Goal: Task Accomplishment & Management: Use online tool/utility

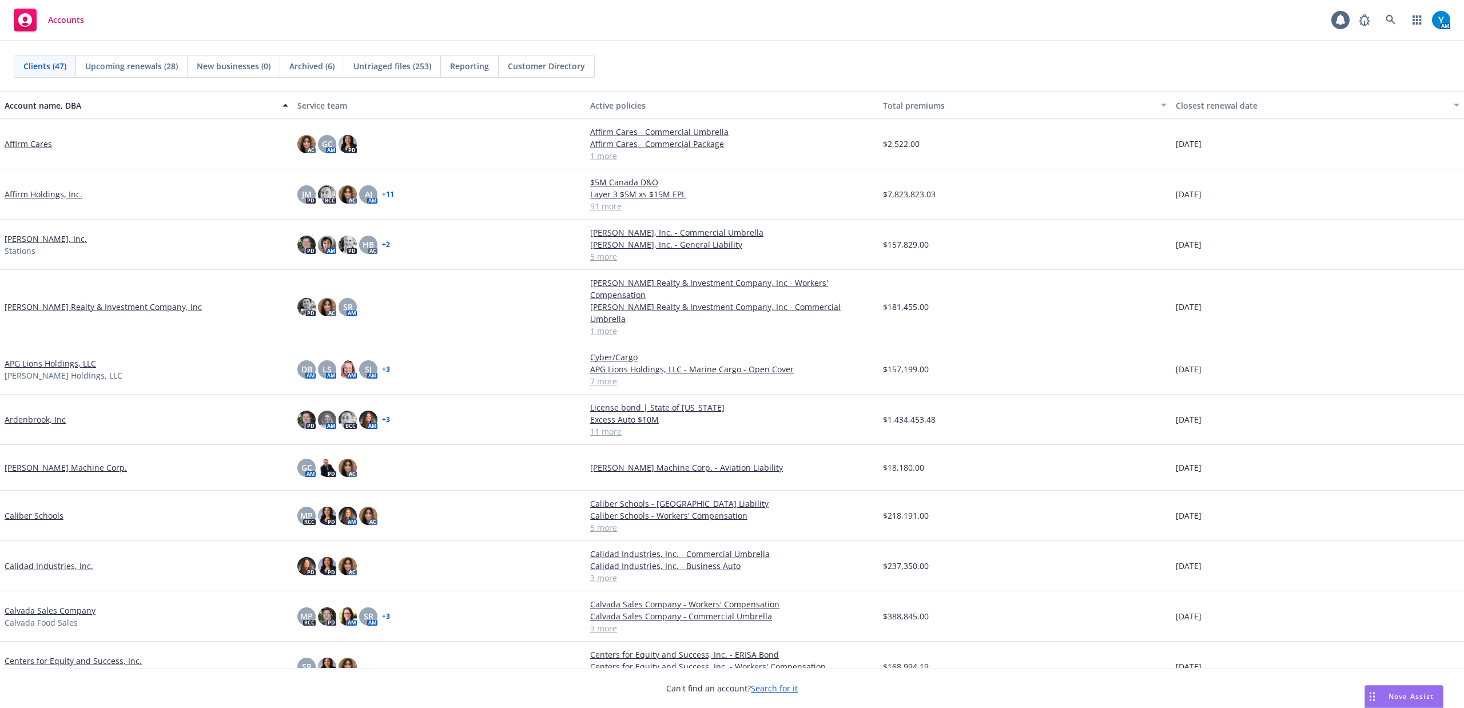
click at [46, 414] on link "Ardenbrook, Inc" at bounding box center [35, 420] width 61 height 12
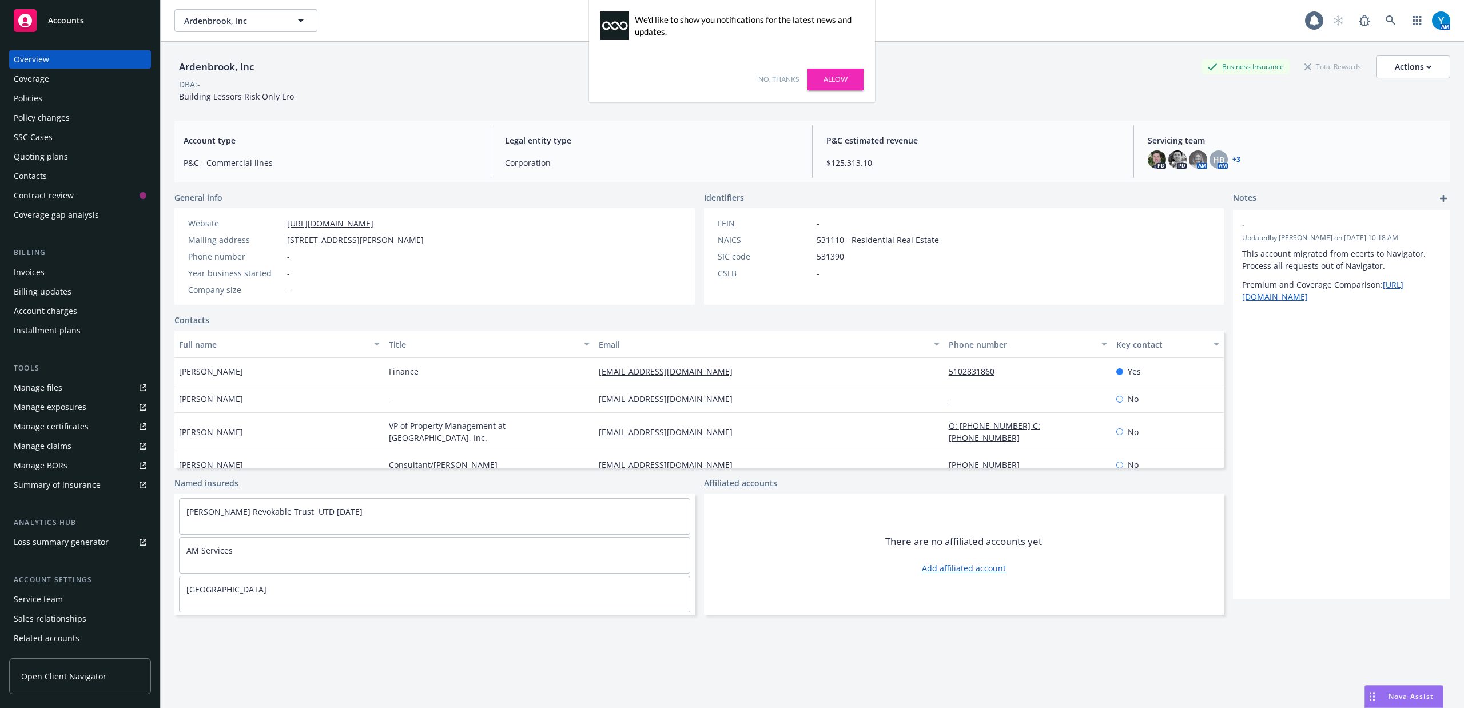
click at [783, 81] on link "No, thanks" at bounding box center [779, 79] width 41 height 10
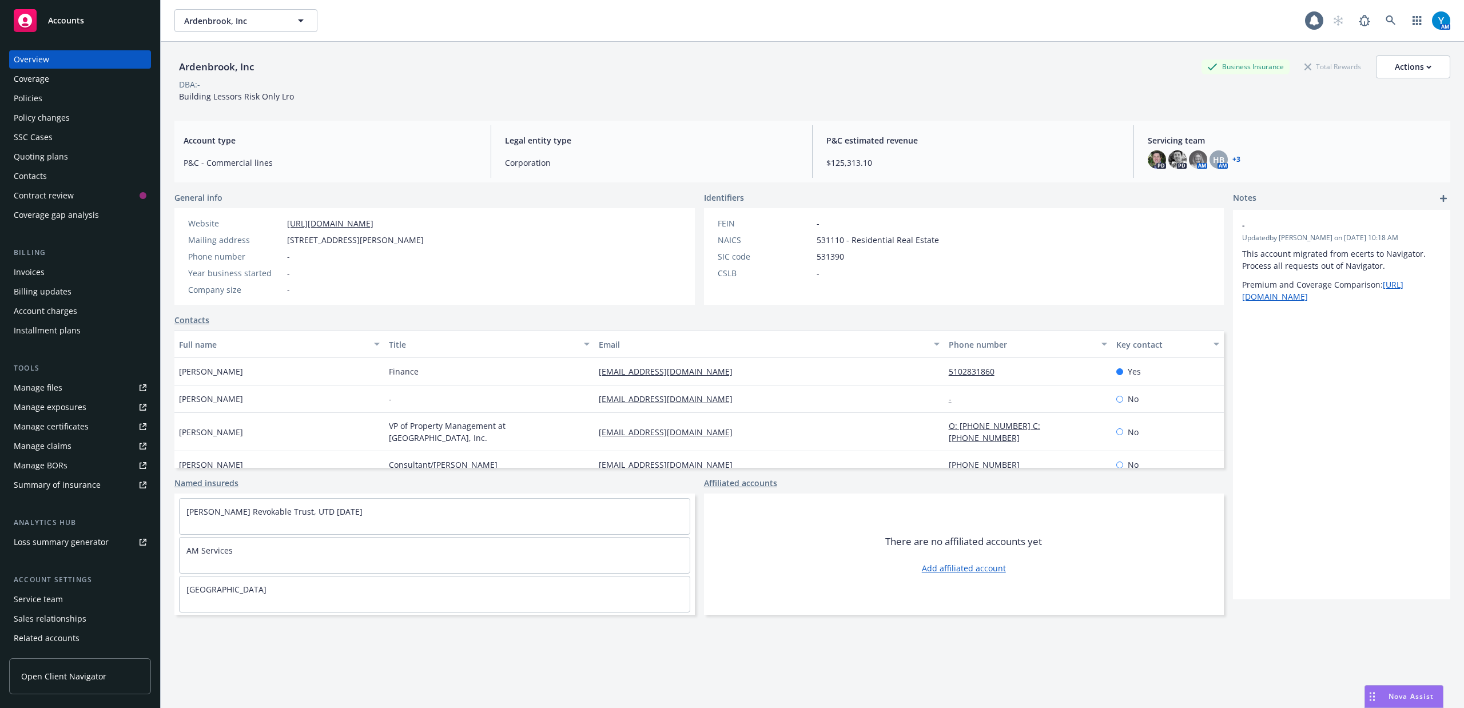
click at [49, 269] on div "Invoices" at bounding box center [80, 272] width 133 height 18
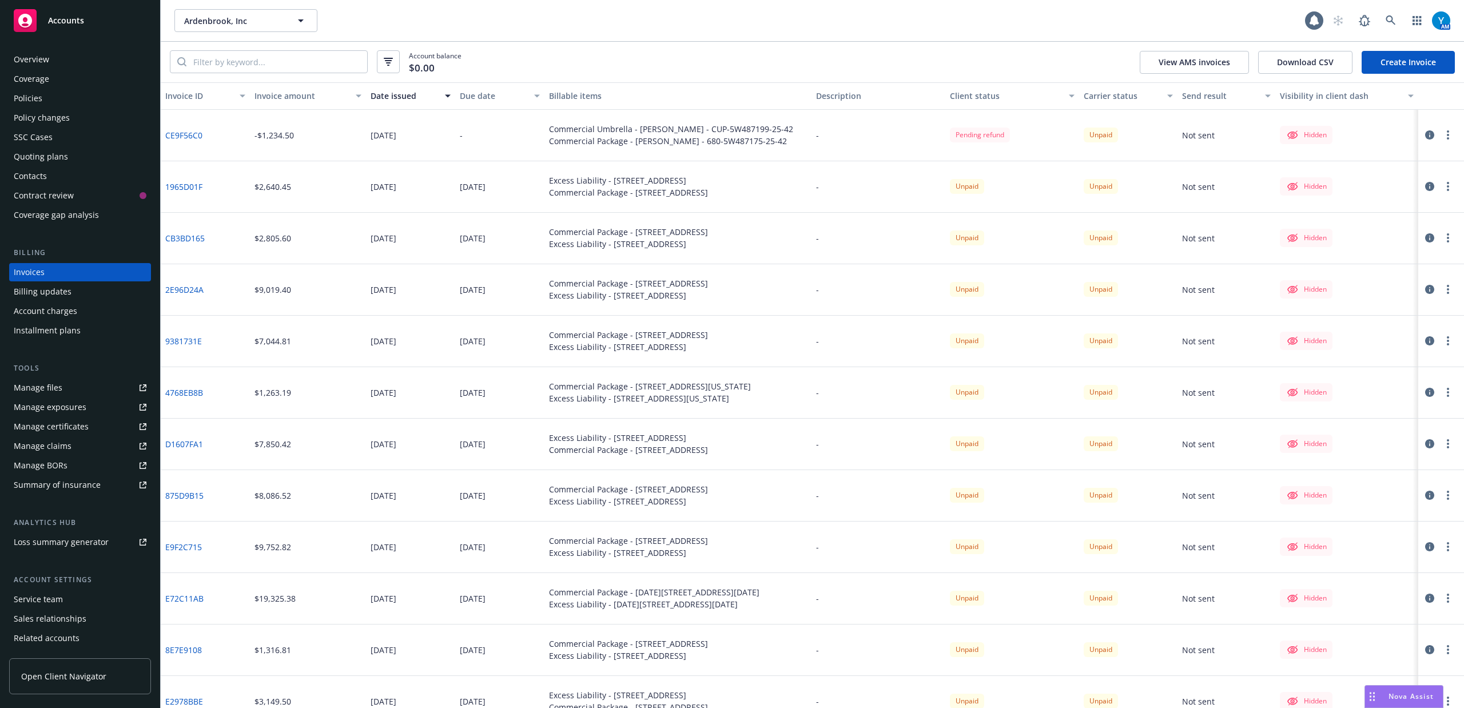
click at [1417, 65] on link "Create Invoice" at bounding box center [1408, 62] width 93 height 23
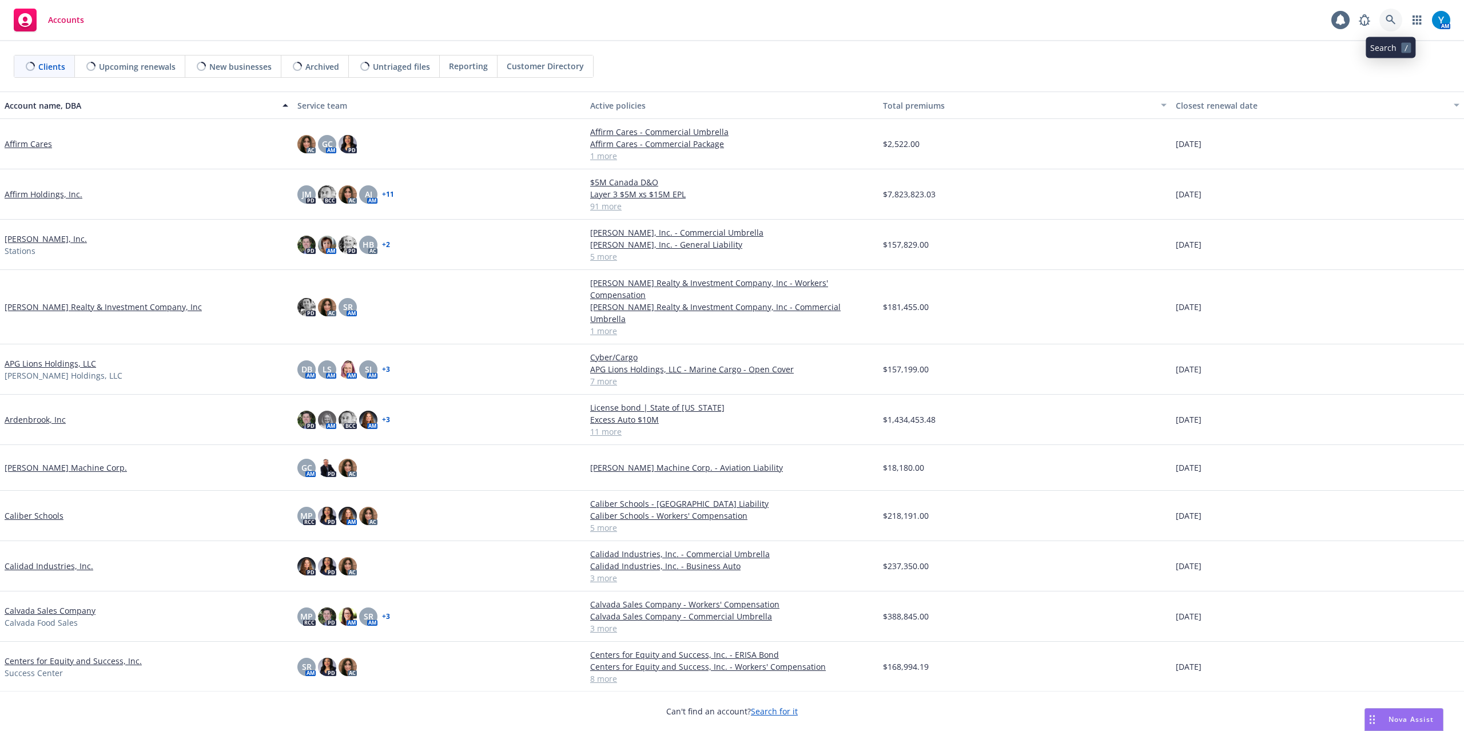
click at [1389, 18] on icon at bounding box center [1391, 20] width 10 height 10
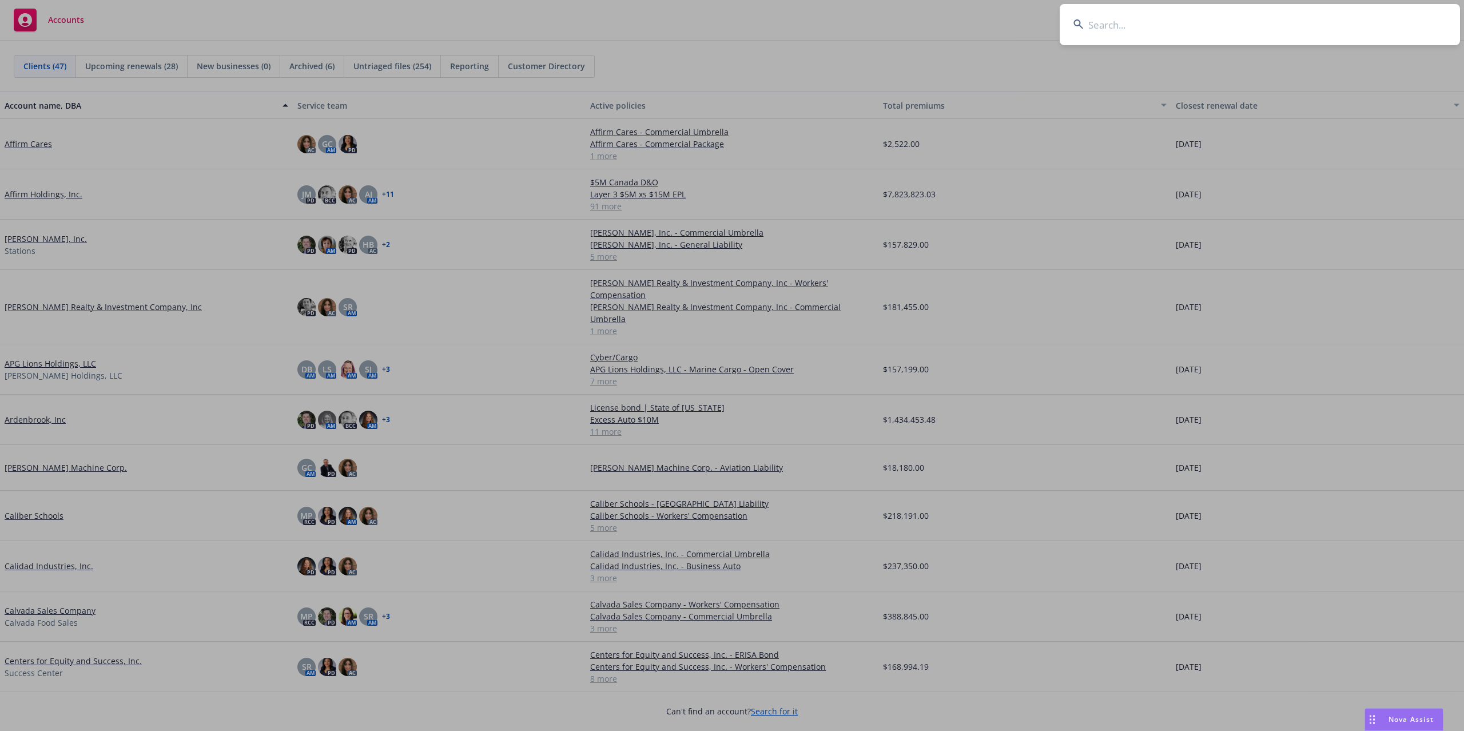
click at [1146, 22] on input at bounding box center [1260, 24] width 400 height 41
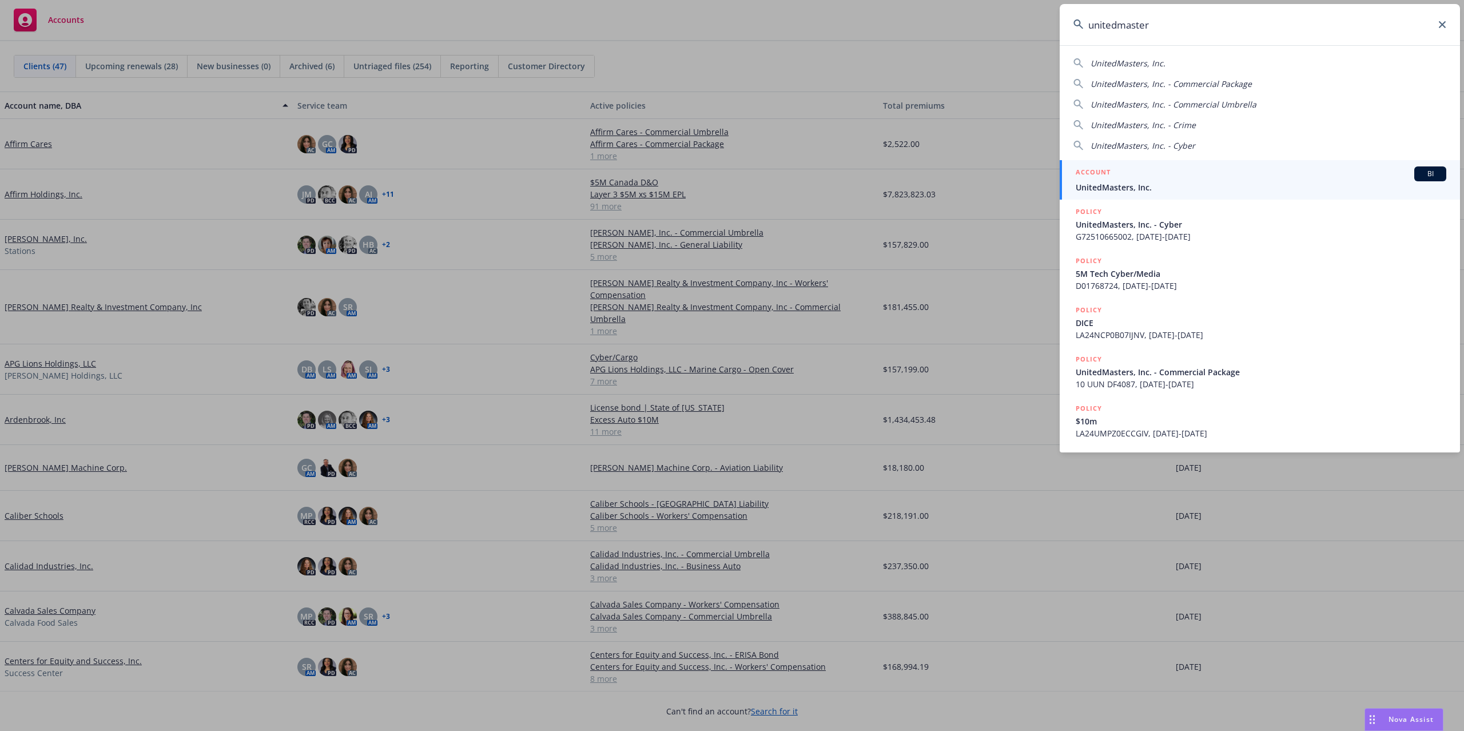
type input "unitedmaster"
click at [1157, 174] on div "ACCOUNT BI" at bounding box center [1261, 173] width 371 height 15
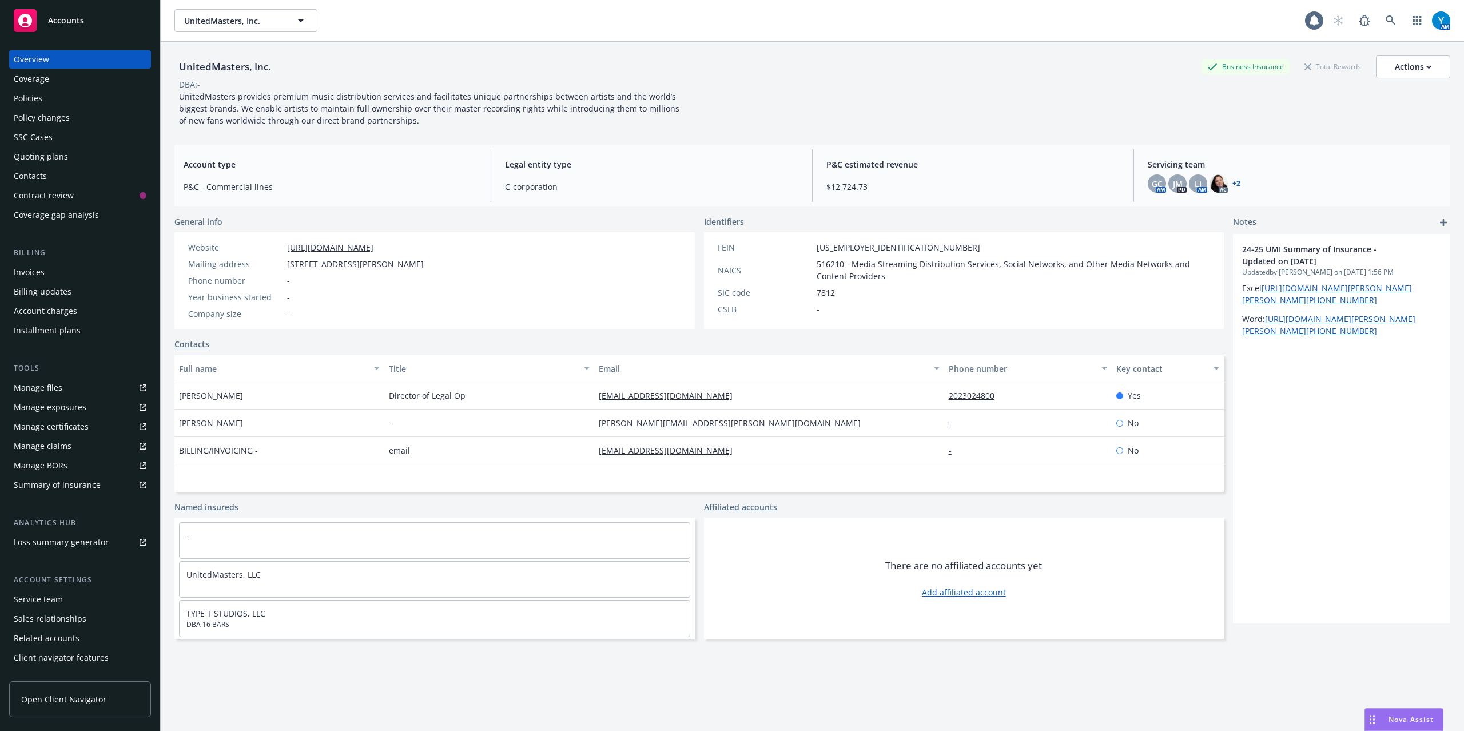
click at [42, 101] on div "Policies" at bounding box center [80, 98] width 133 height 18
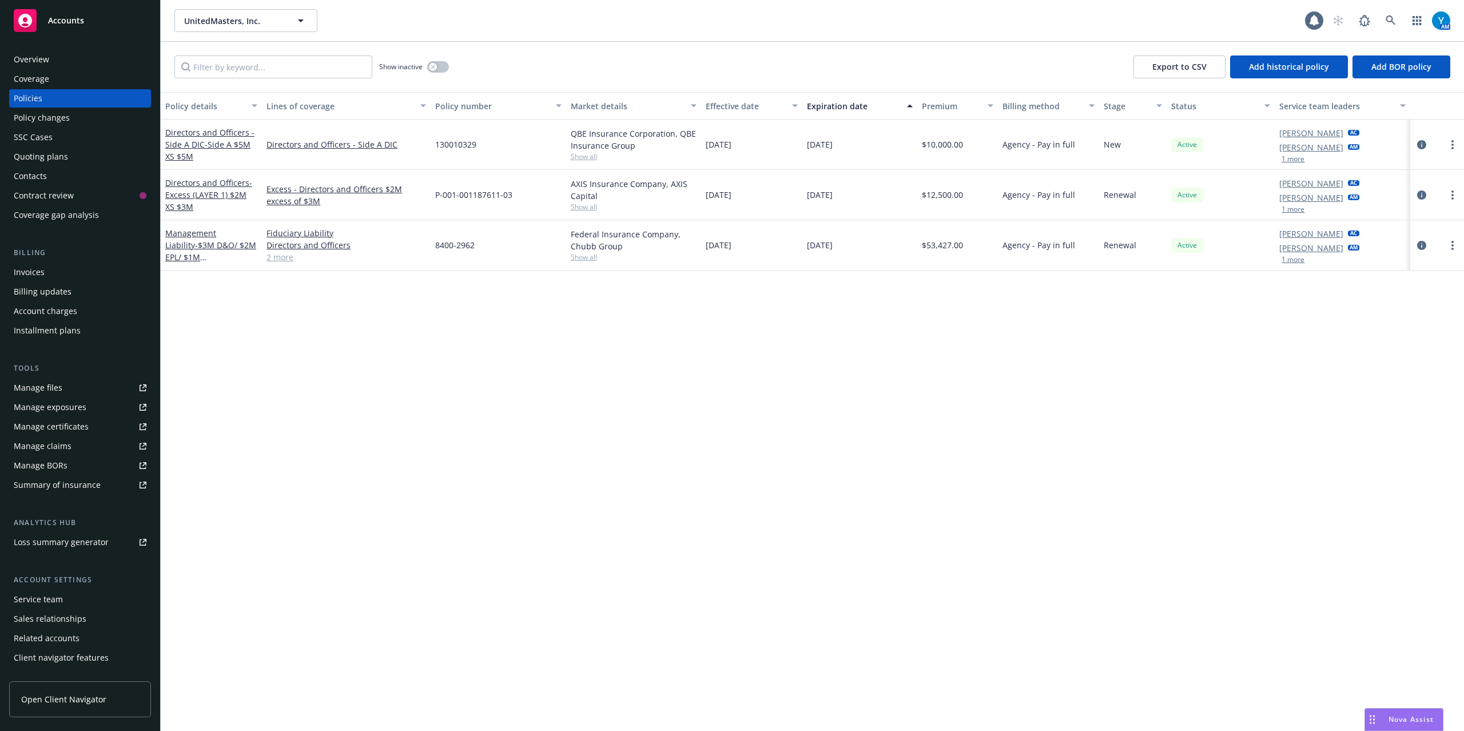
click at [50, 154] on div "Quoting plans" at bounding box center [41, 157] width 54 height 18
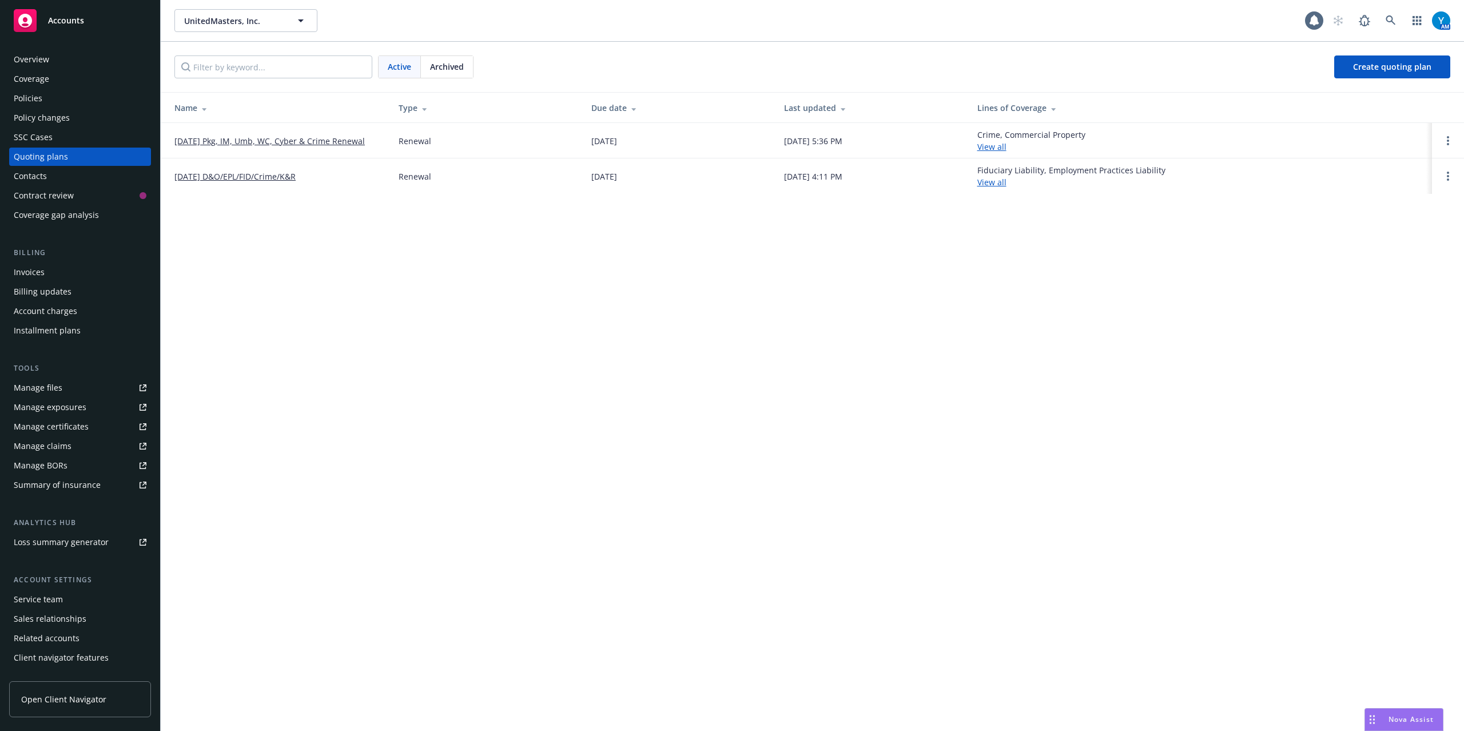
click at [337, 138] on link "08/01/25 Pkg, IM, Umb, WC, Cyber & Crime Renewal" at bounding box center [269, 141] width 190 height 12
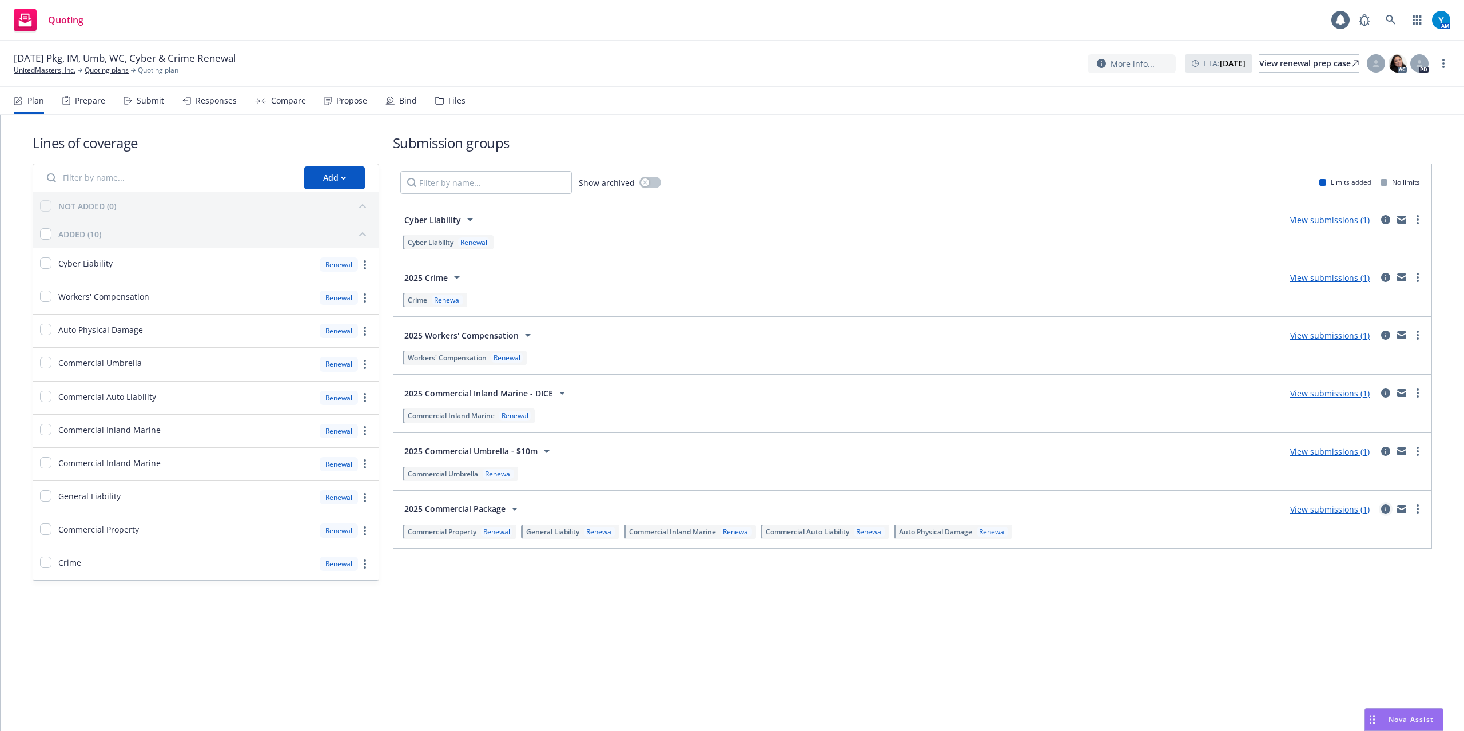
click at [1387, 511] on icon "circleInformation" at bounding box center [1385, 509] width 9 height 9
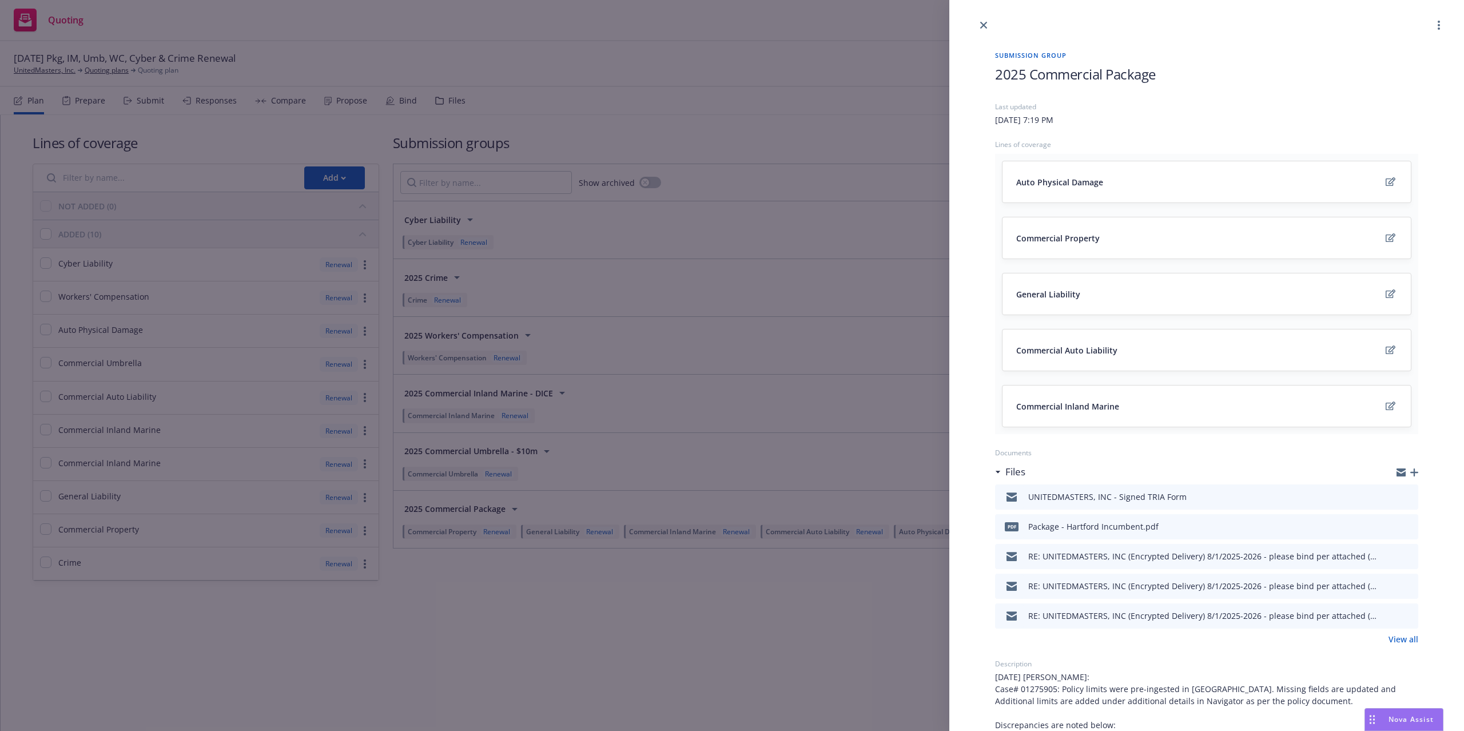
click at [1403, 526] on icon "preview file" at bounding box center [1408, 526] width 10 height 8
click at [980, 16] on div at bounding box center [1207, 16] width 515 height 32
click at [987, 23] on icon "close" at bounding box center [983, 25] width 7 height 7
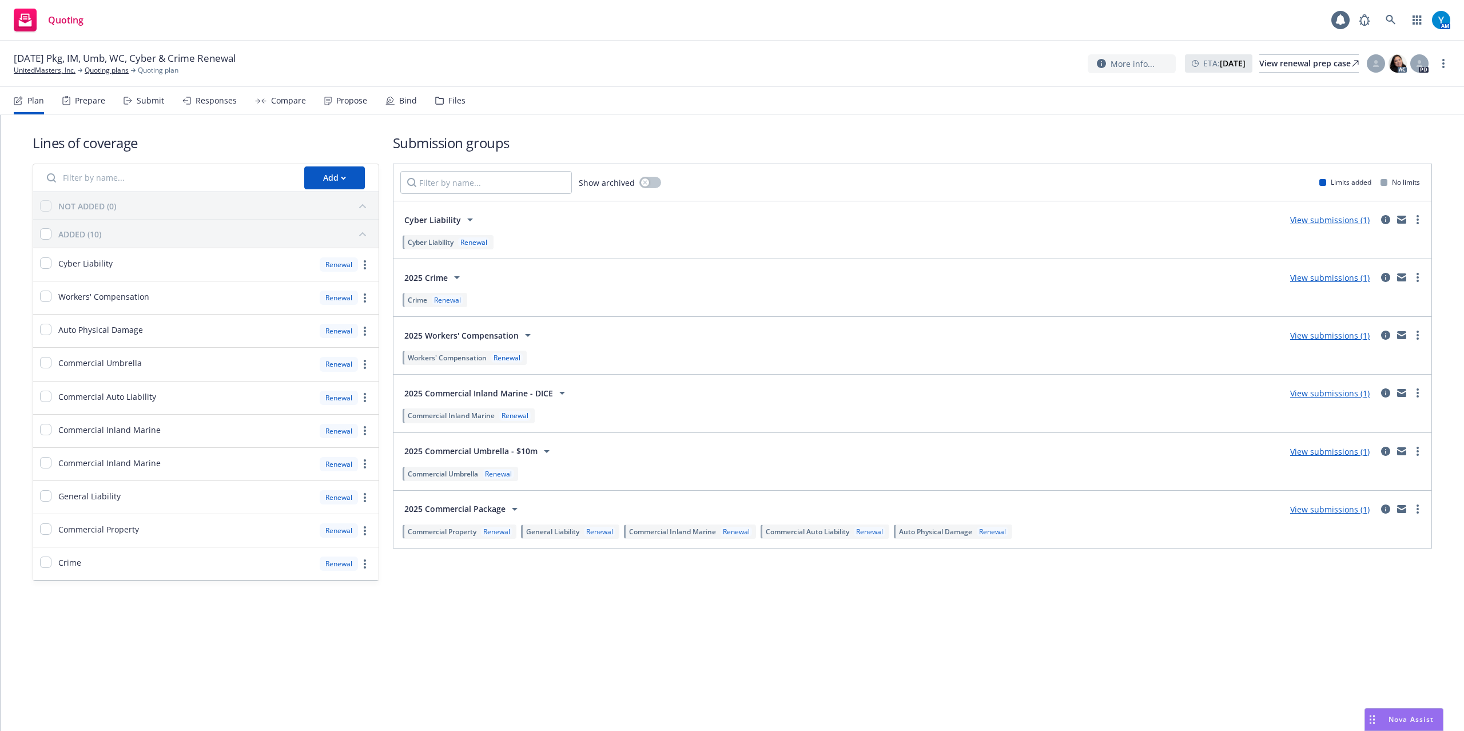
drag, startPoint x: 761, startPoint y: 46, endPoint x: 747, endPoint y: 58, distance: 18.2
click at [759, 47] on div "08/01/25 Pkg, IM, Umb, WC, Cyber & Crime Renewal UnitedMasters, Inc. Quoting pl…" at bounding box center [732, 64] width 1464 height 46
click at [1384, 277] on icon "circleInformation" at bounding box center [1385, 277] width 9 height 9
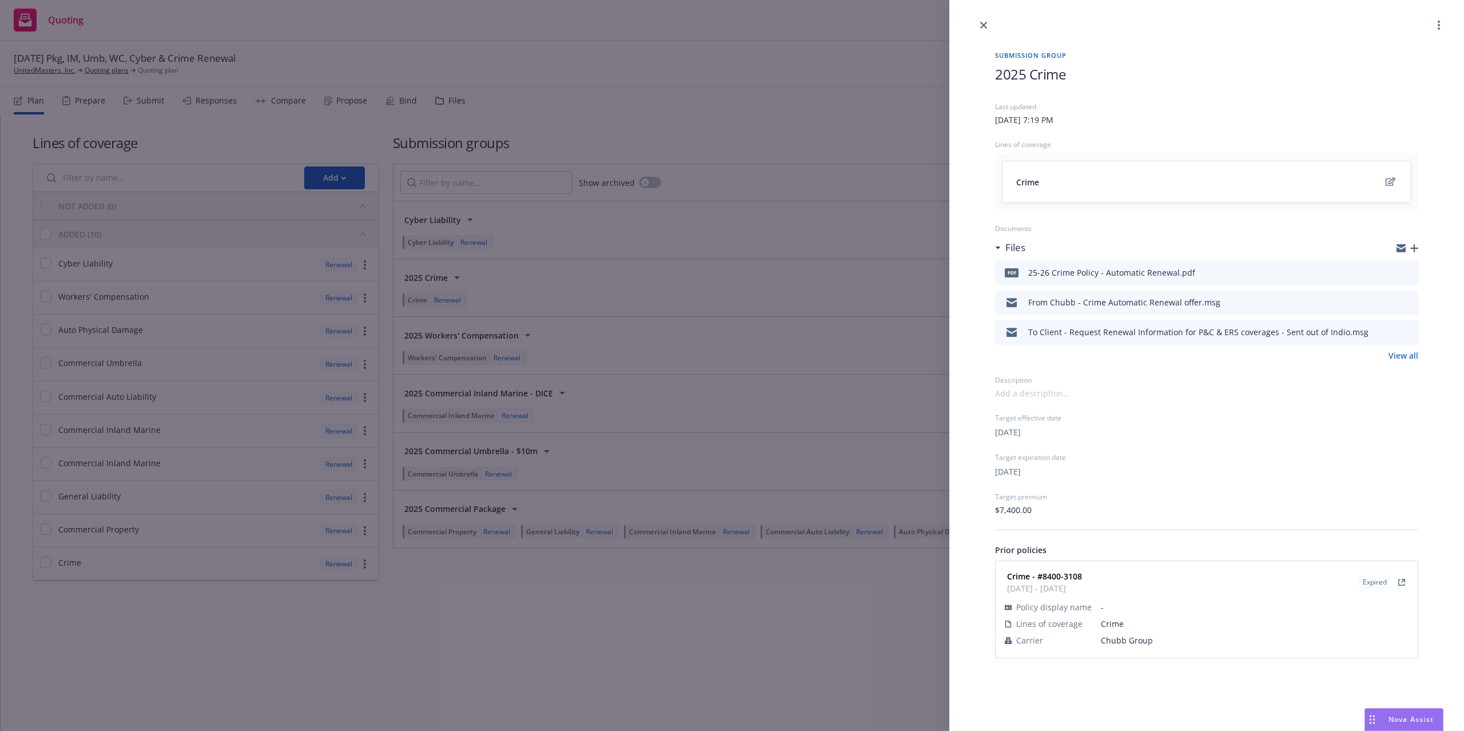
click at [1408, 272] on icon "preview file" at bounding box center [1408, 272] width 10 height 8
click at [983, 24] on icon "close" at bounding box center [983, 25] width 7 height 7
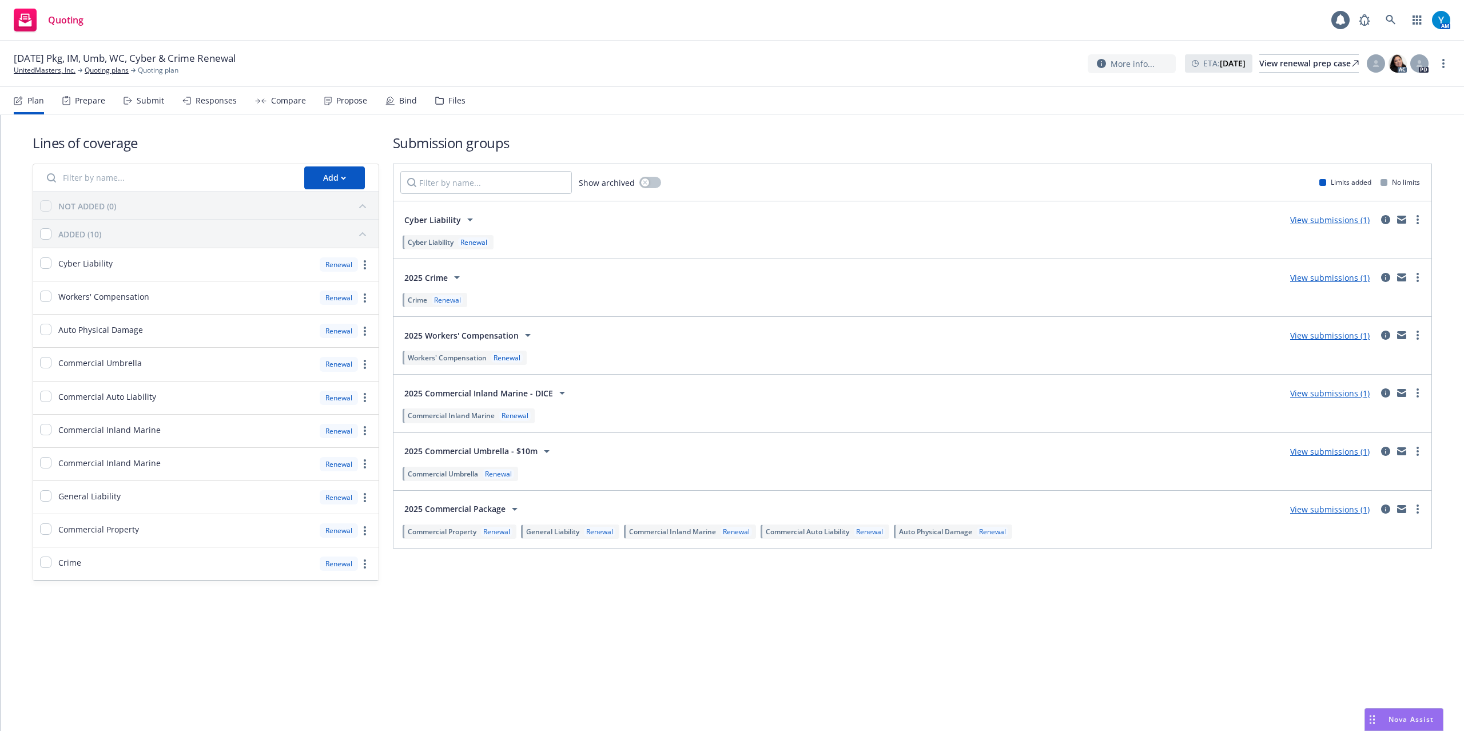
click at [392, 97] on div "Bind" at bounding box center [401, 100] width 31 height 27
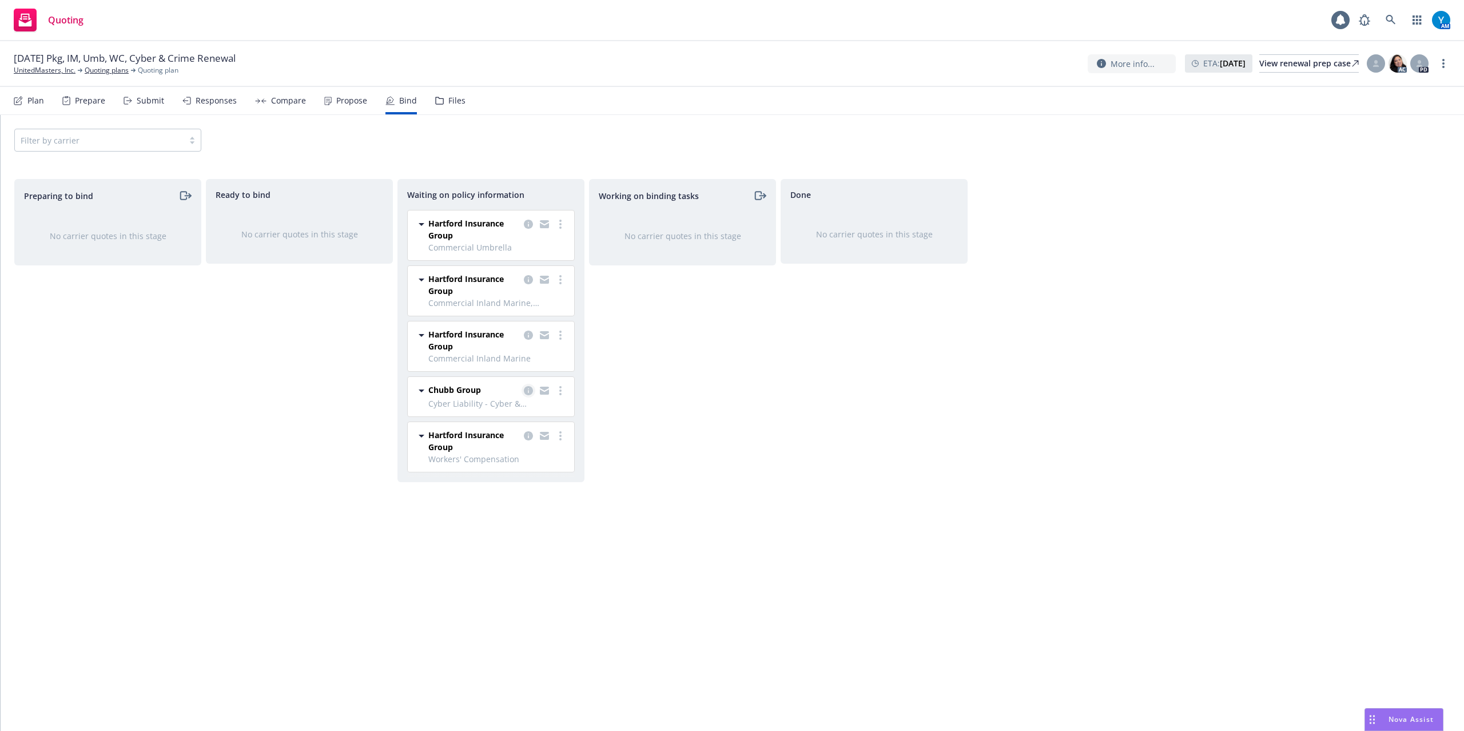
click at [524, 390] on icon "copy logging email" at bounding box center [528, 390] width 9 height 9
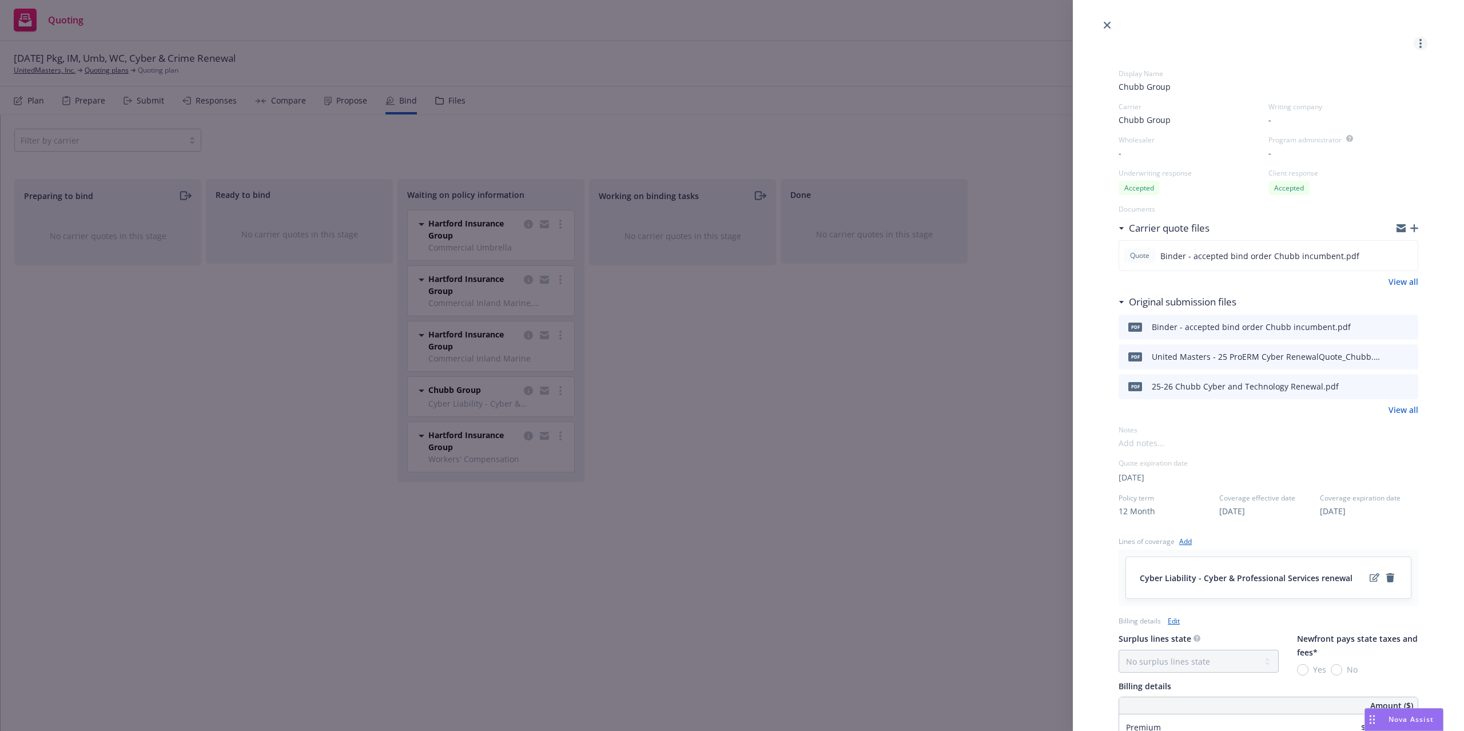
click at [1420, 42] on icon "more" at bounding box center [1421, 43] width 2 height 9
click at [1383, 67] on span "Create policies" at bounding box center [1365, 71] width 84 height 11
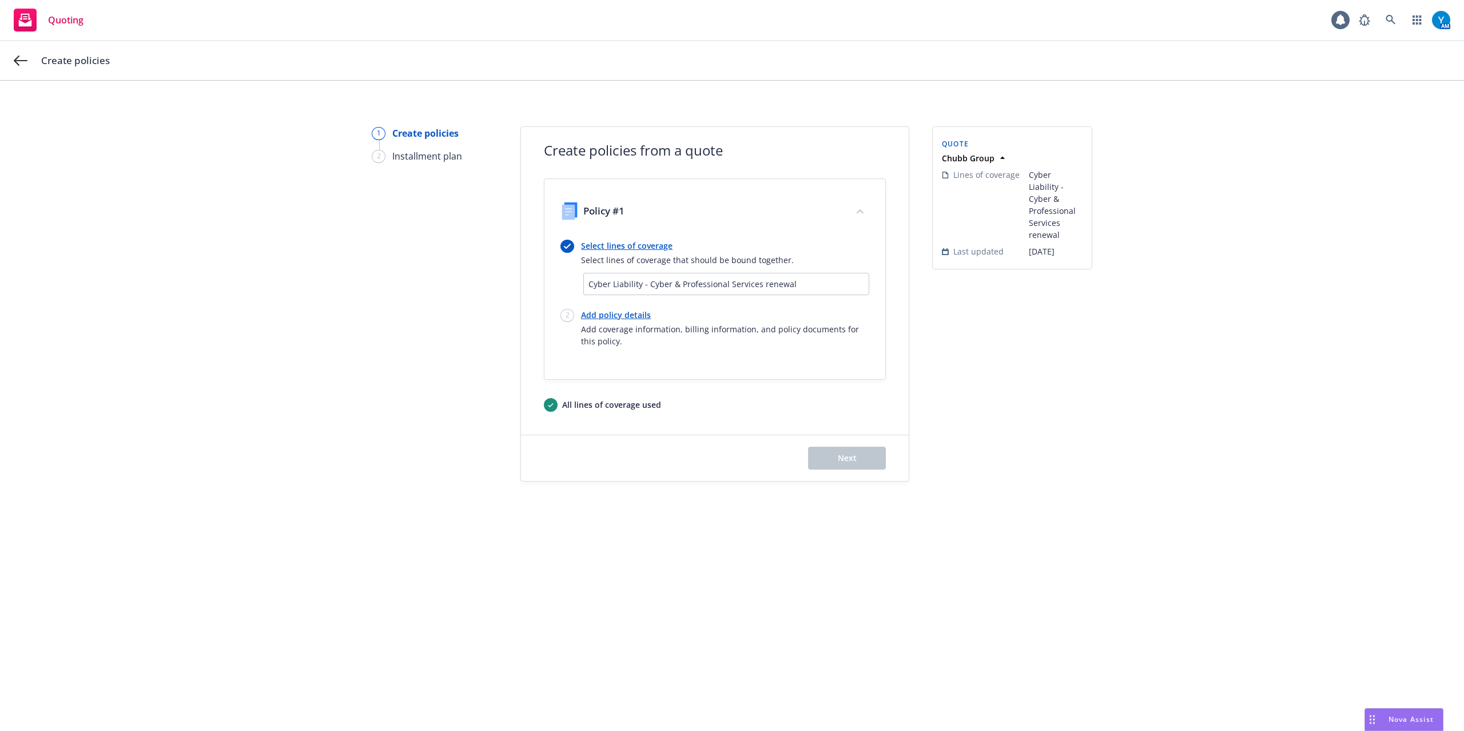
click at [634, 244] on link "Select lines of coverage" at bounding box center [687, 246] width 213 height 12
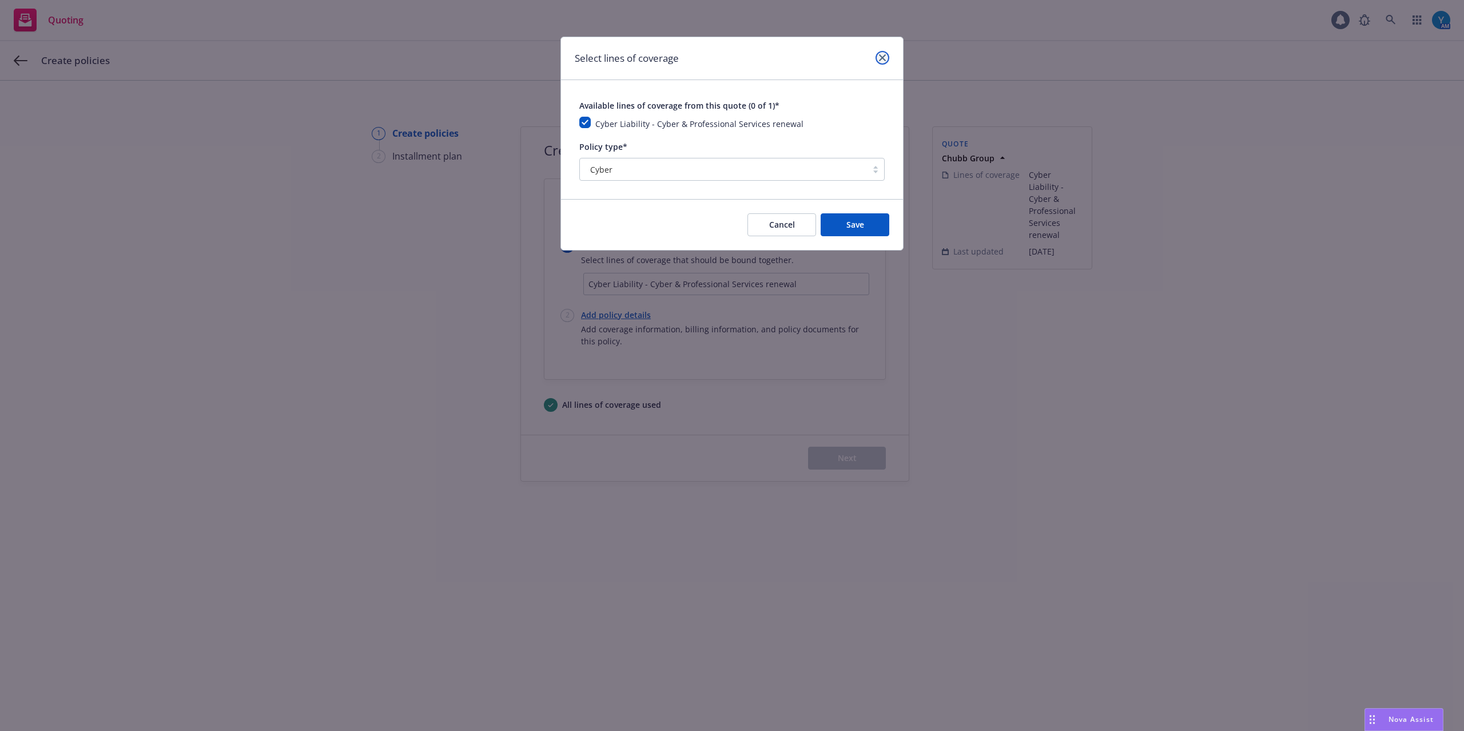
click at [885, 56] on icon "close" at bounding box center [882, 57] width 7 height 7
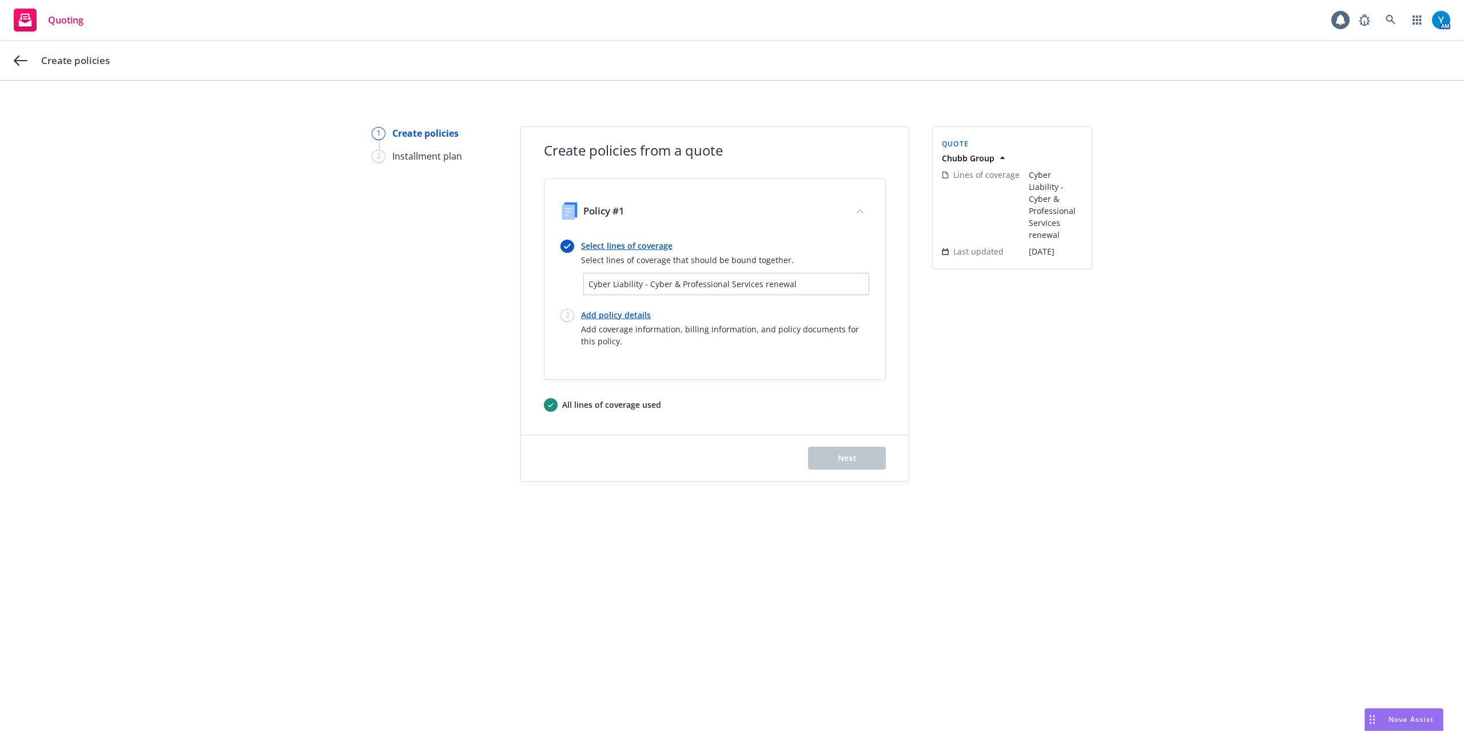
drag, startPoint x: 1281, startPoint y: 464, endPoint x: 1277, endPoint y: 460, distance: 6.1
click at [1277, 460] on div "1 Create policies 2 Installment plan Create policies from a quote Policy #1 Sel…" at bounding box center [732, 303] width 1437 height 355
click at [24, 58] on icon at bounding box center [21, 61] width 14 height 14
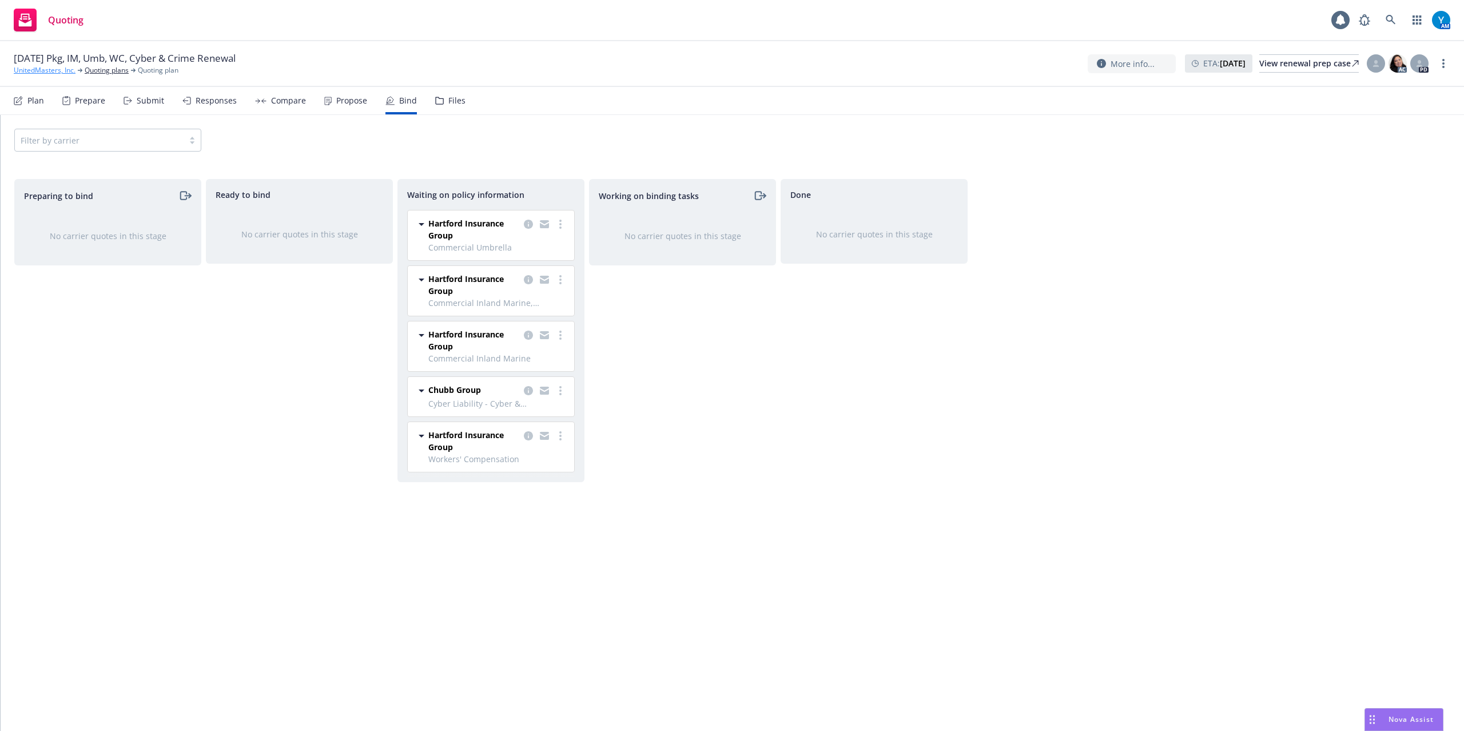
click at [39, 69] on link "UnitedMasters, Inc." at bounding box center [45, 70] width 62 height 10
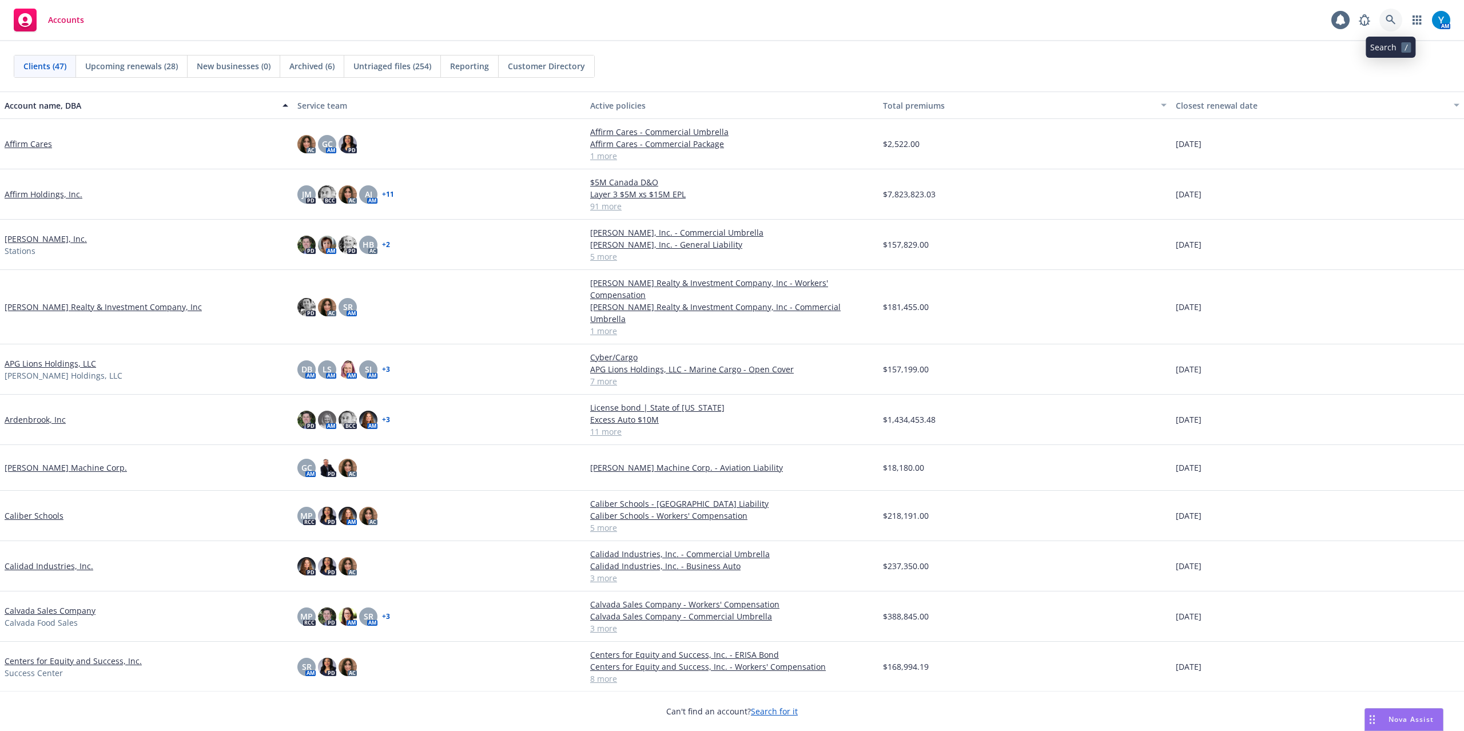
click at [1389, 19] on icon at bounding box center [1391, 20] width 10 height 10
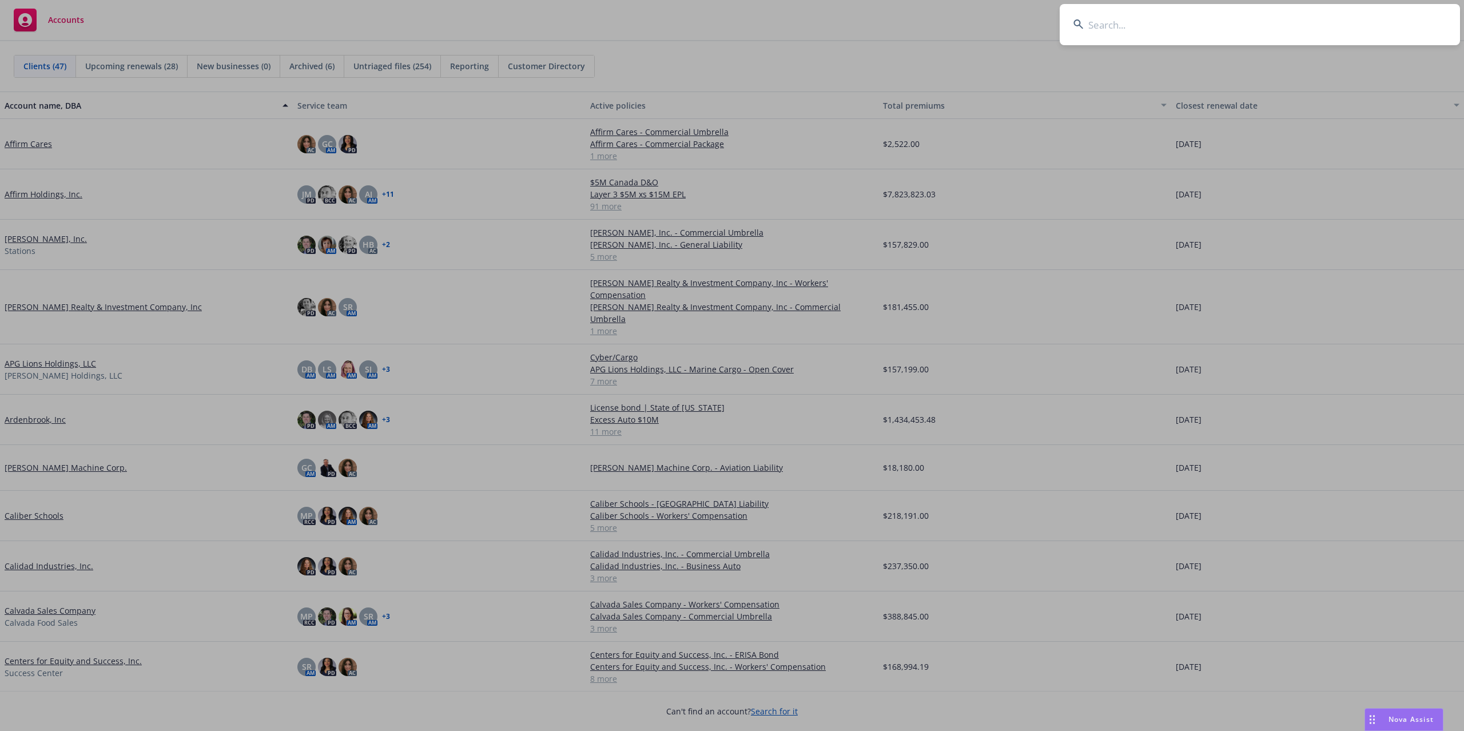
click at [1129, 23] on input at bounding box center [1260, 24] width 400 height 41
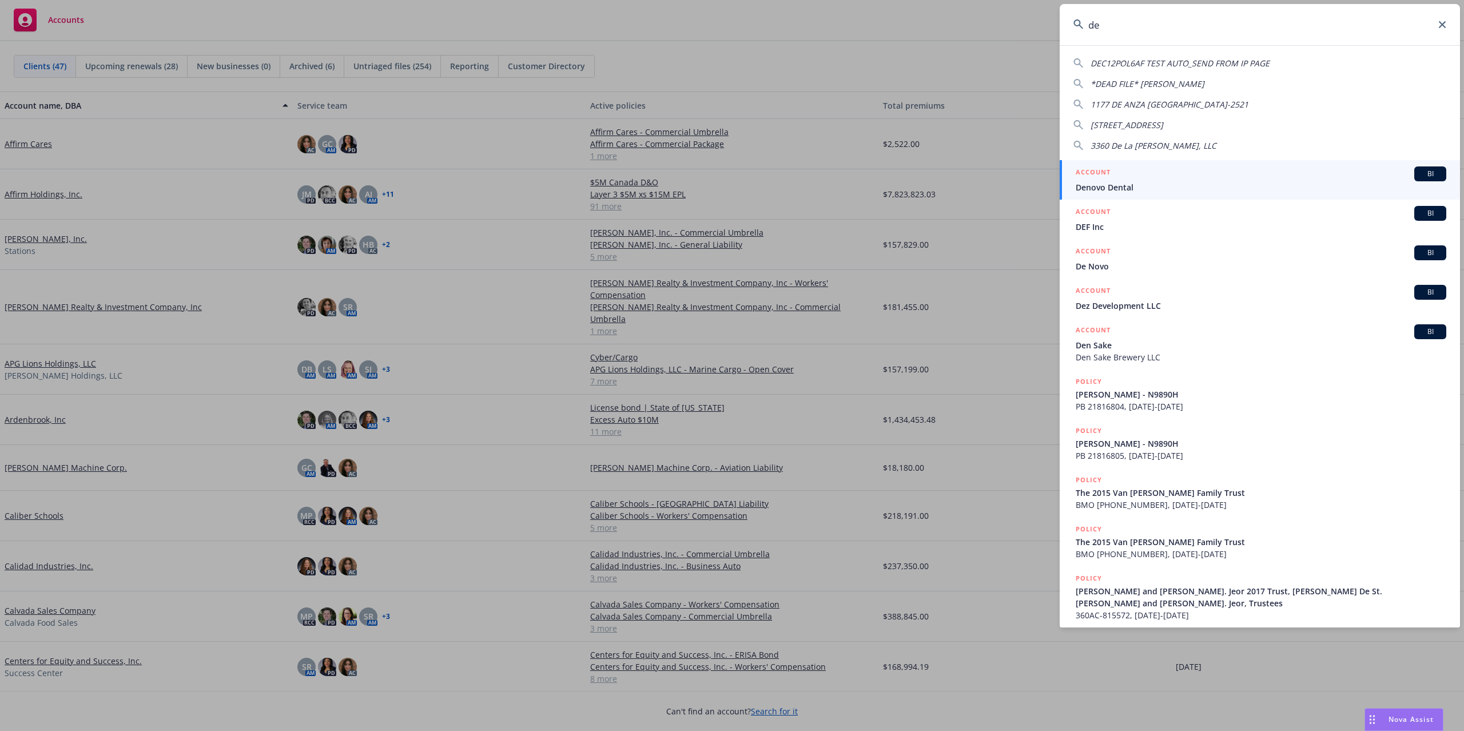
type input "d"
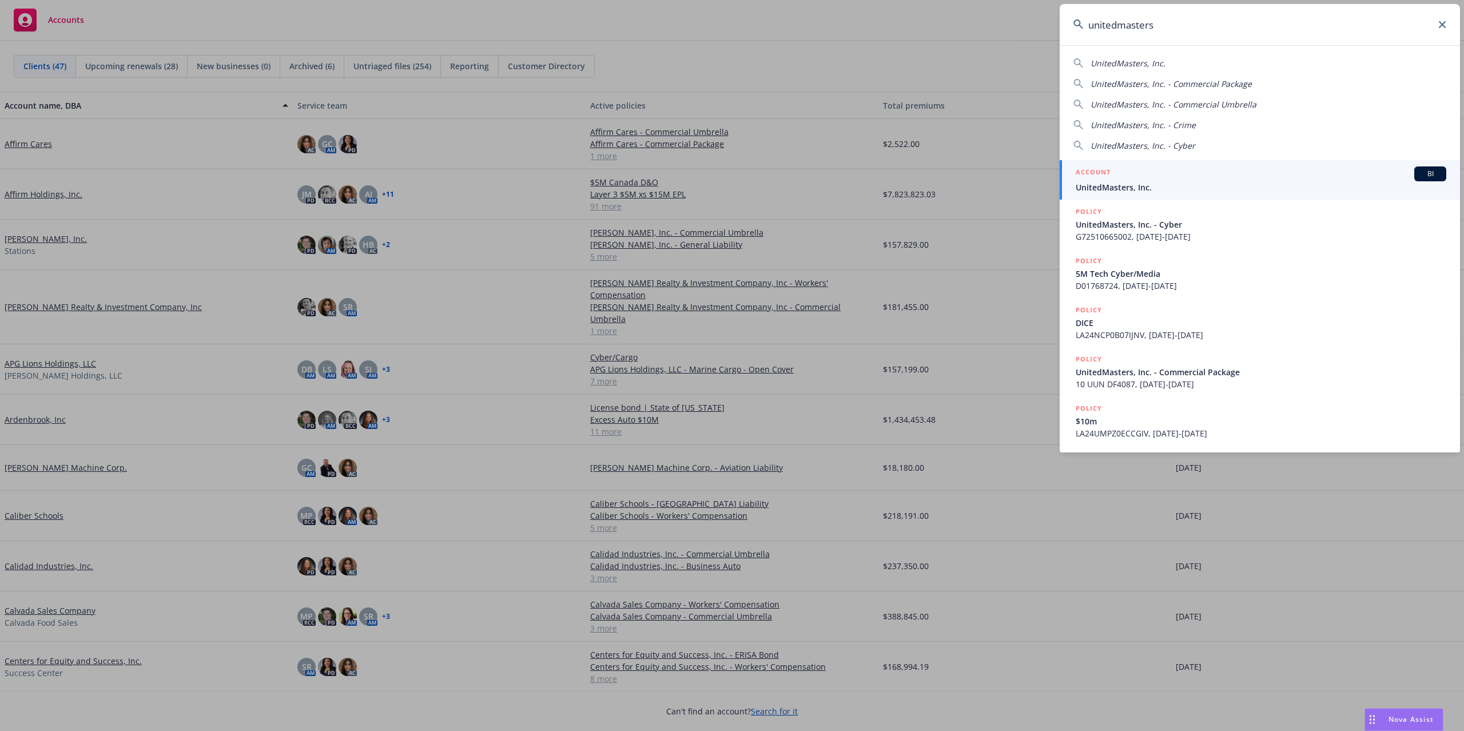
type input "unitedmasters"
click at [1149, 178] on div "ACCOUNT BI" at bounding box center [1261, 173] width 371 height 15
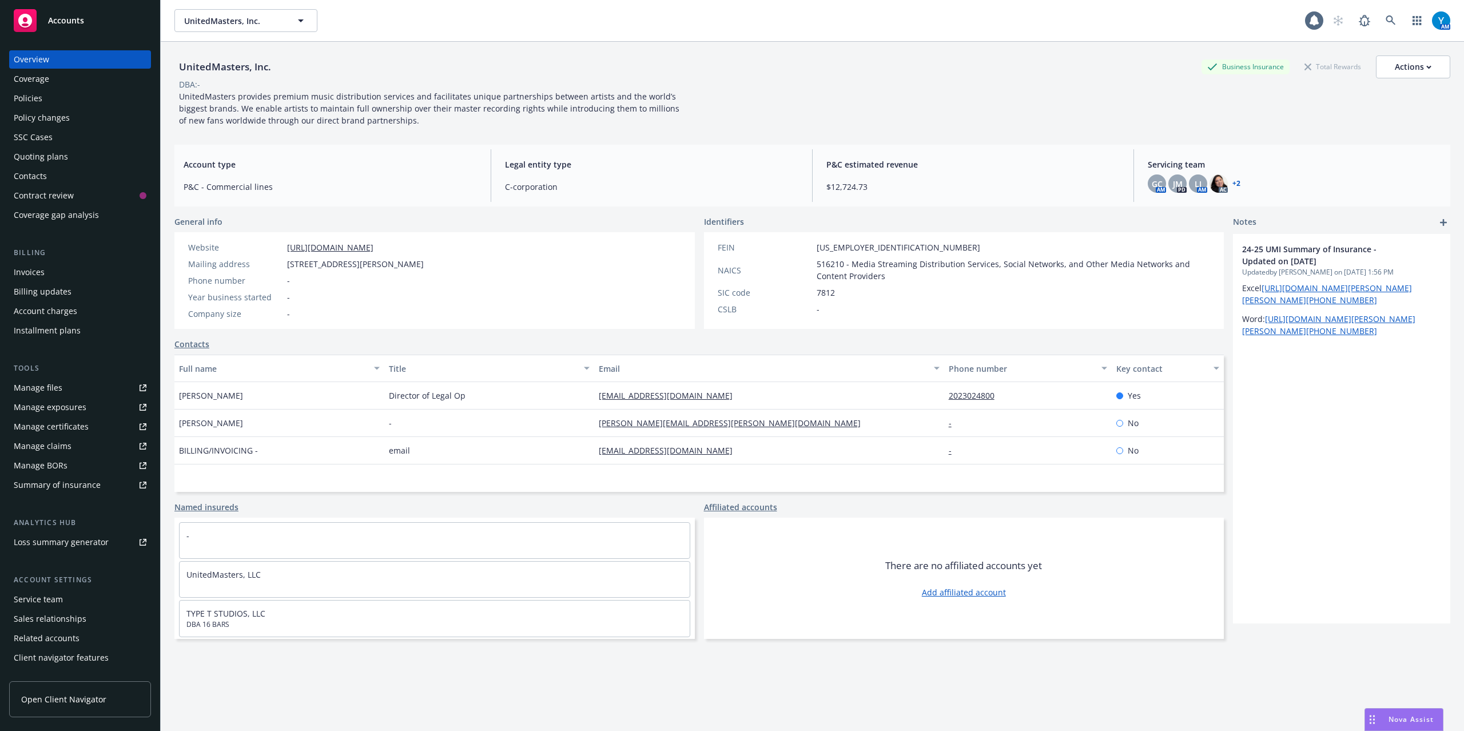
click at [55, 152] on div "Quoting plans" at bounding box center [41, 157] width 54 height 18
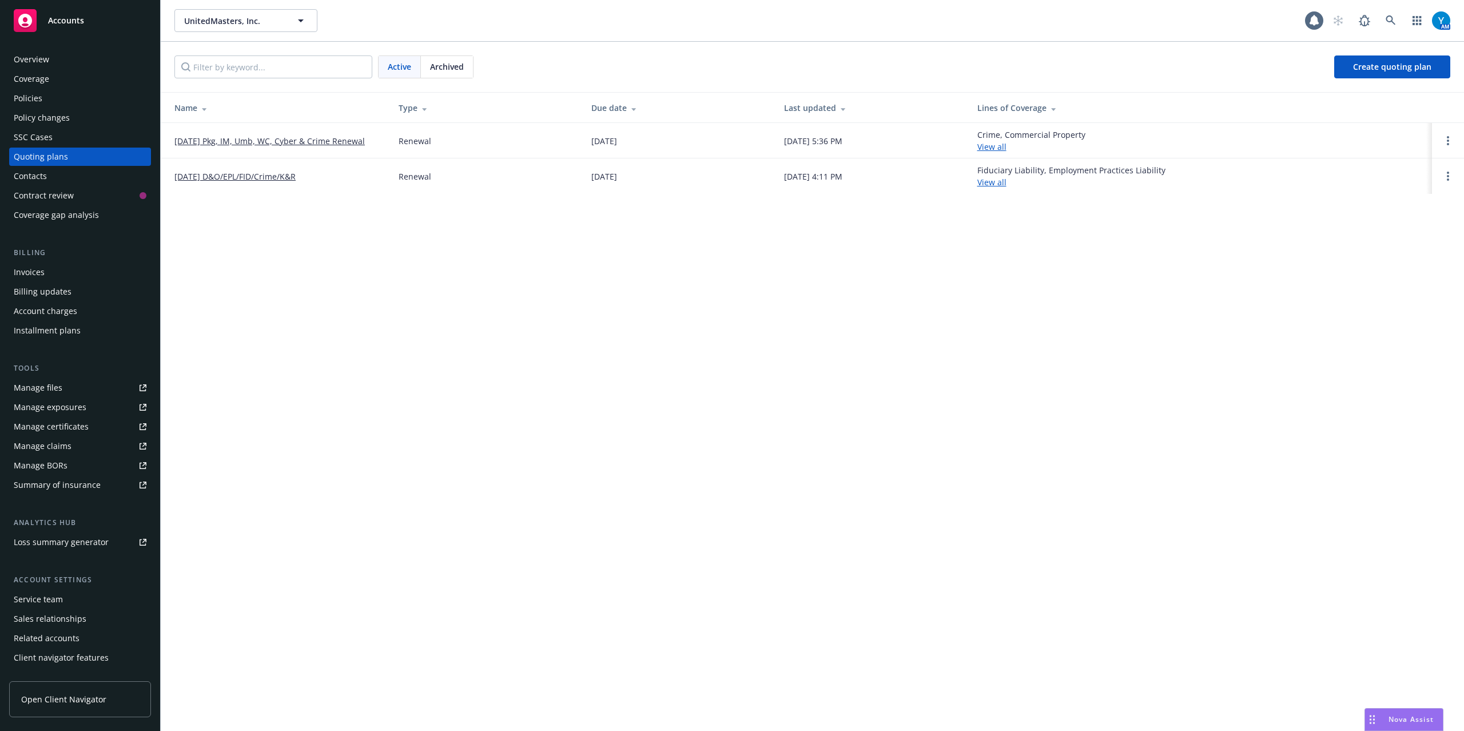
click at [280, 138] on link "08/01/25 Pkg, IM, Umb, WC, Cyber & Crime Renewal" at bounding box center [269, 141] width 190 height 12
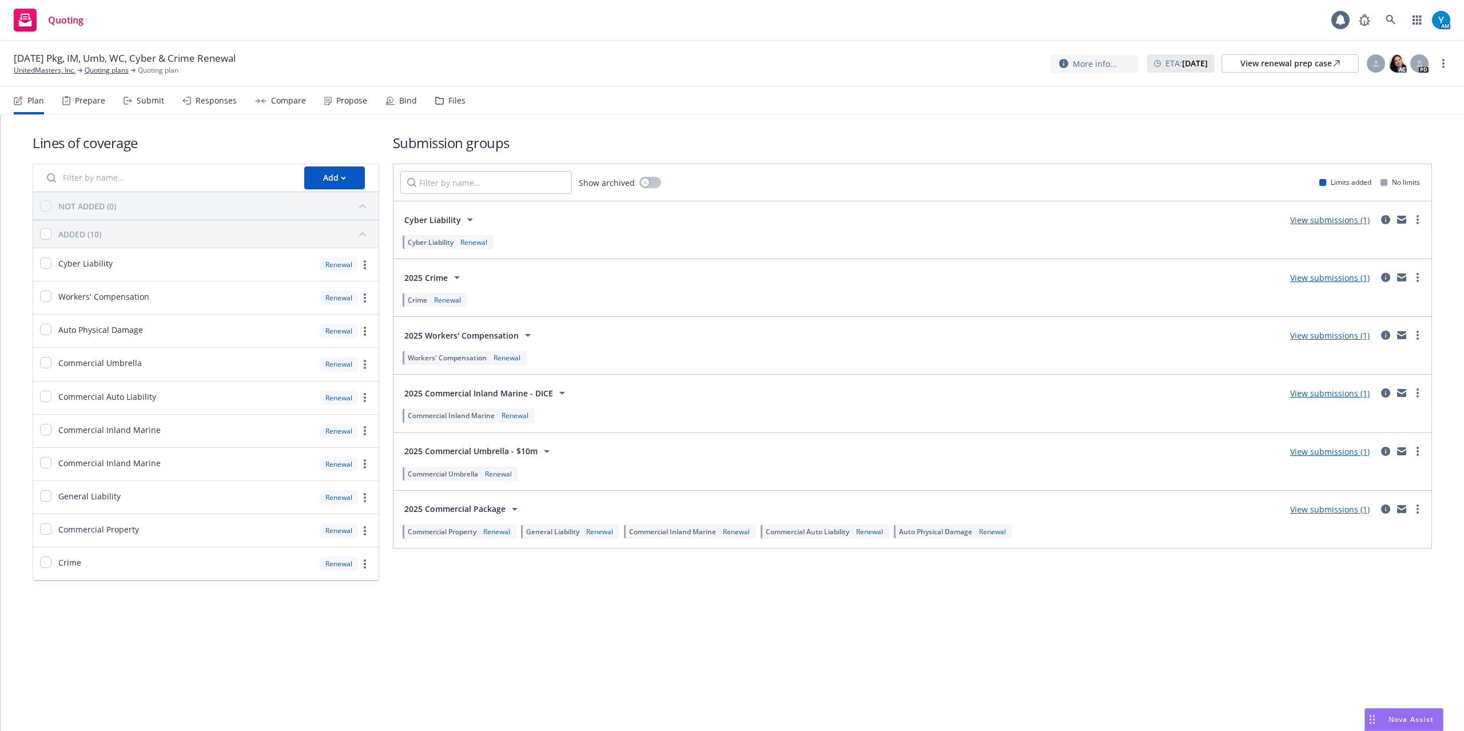
click at [347, 101] on div "Propose" at bounding box center [351, 100] width 31 height 9
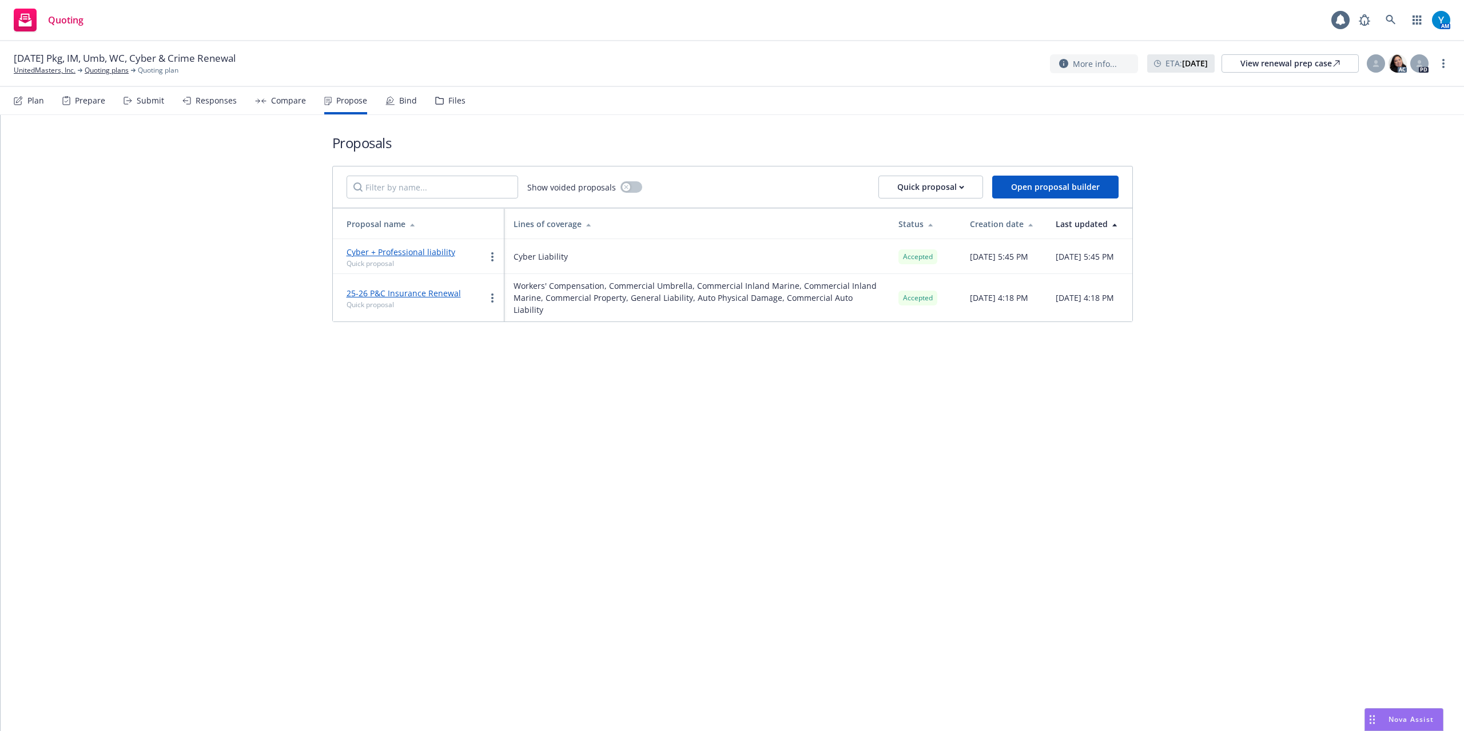
click at [286, 101] on div "Compare" at bounding box center [288, 100] width 35 height 9
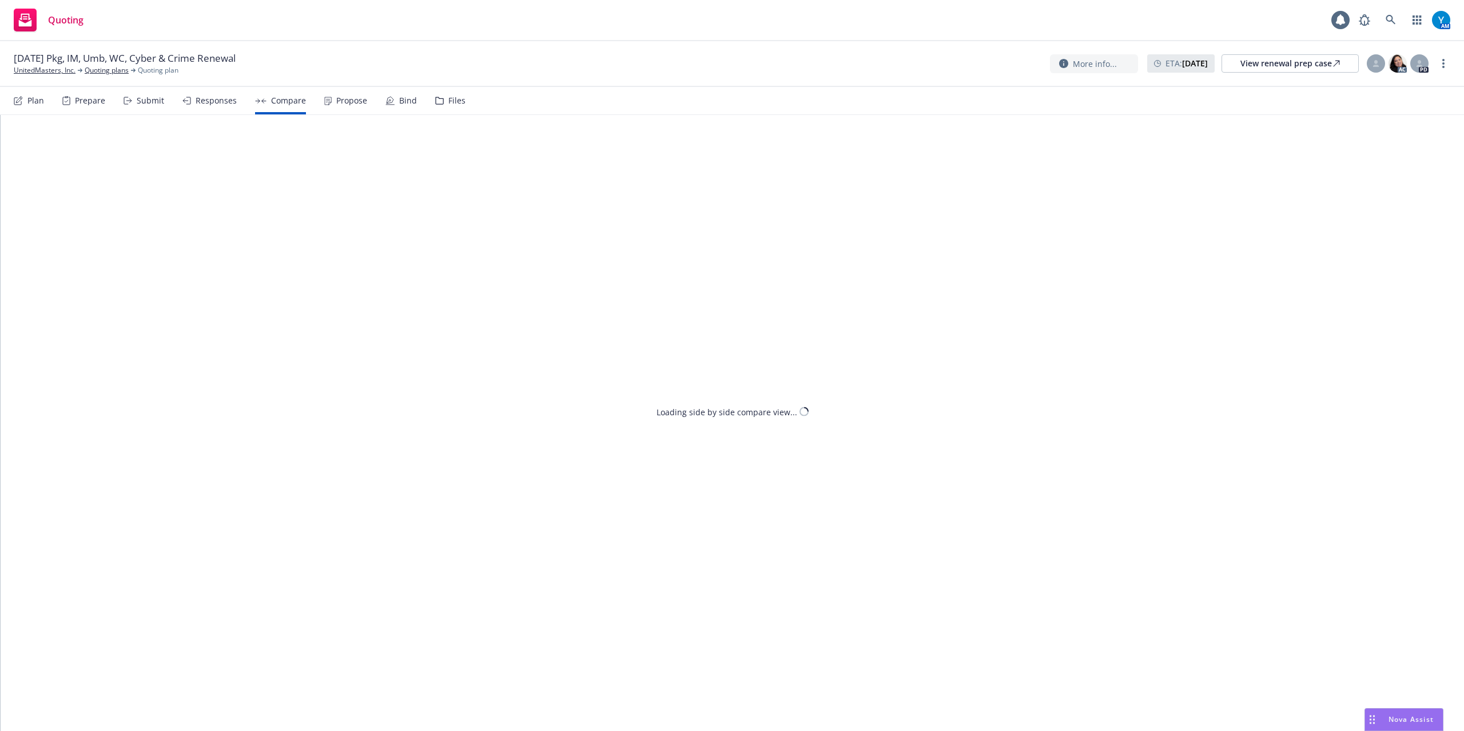
click at [211, 104] on div "Responses" at bounding box center [216, 100] width 41 height 9
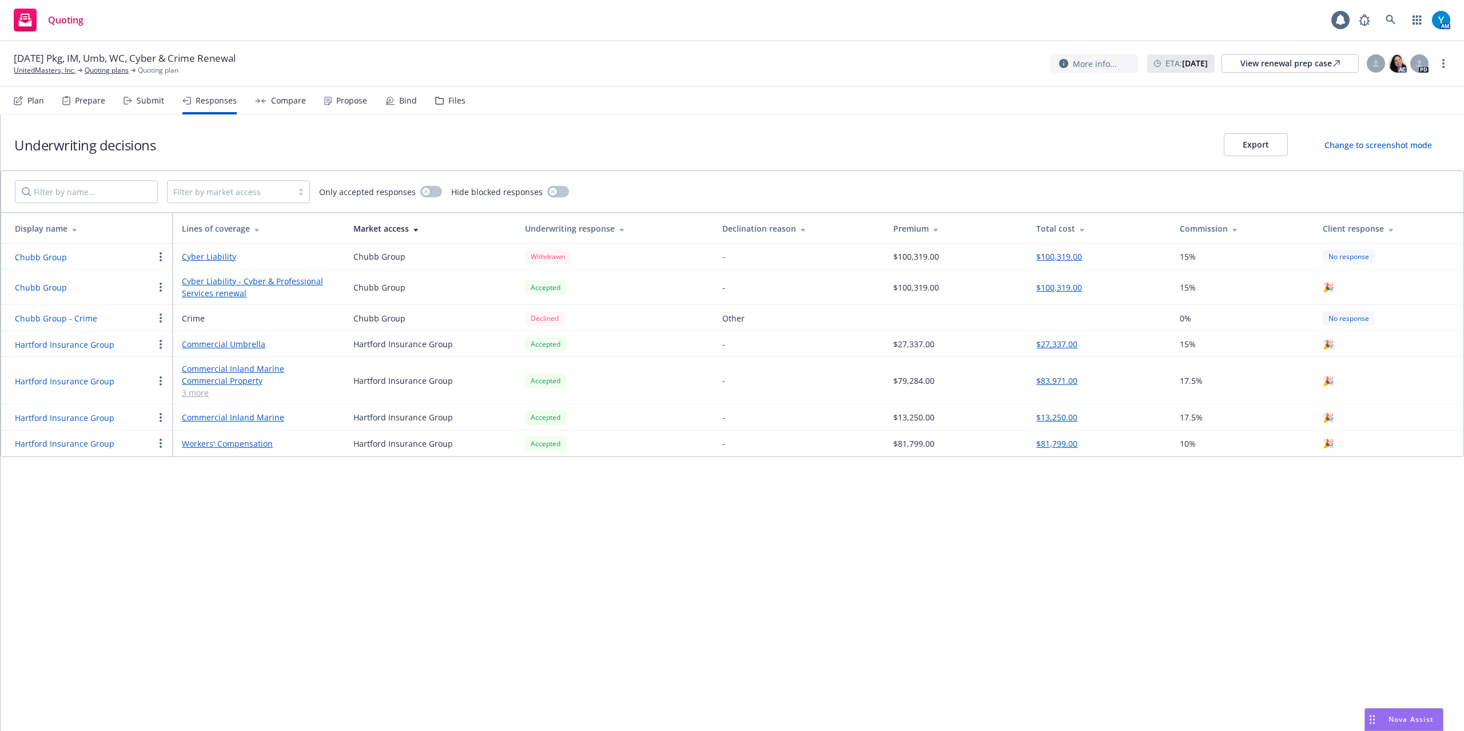
click at [161, 313] on button "button" at bounding box center [161, 318] width 14 height 14
click at [353, 100] on div "Propose" at bounding box center [351, 100] width 31 height 9
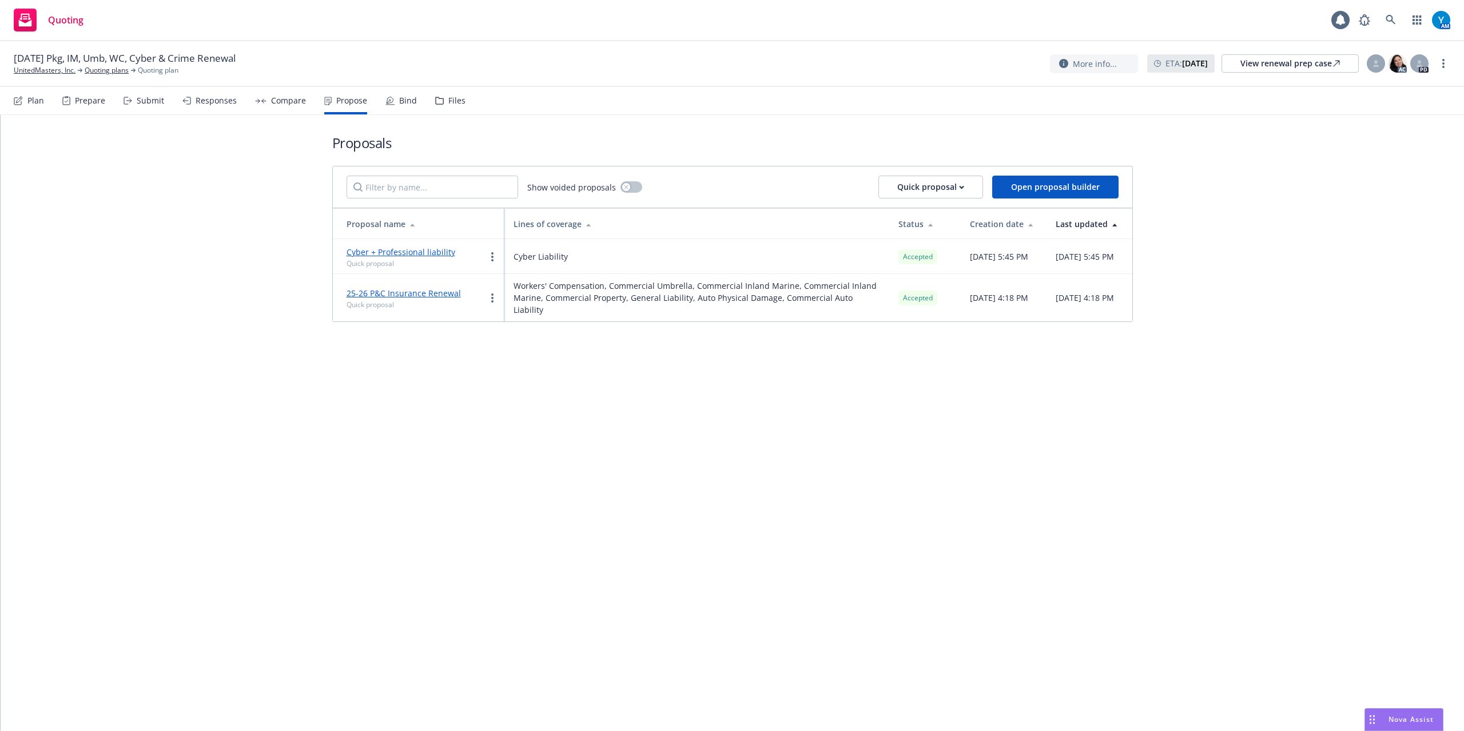
click at [147, 103] on div "Submit" at bounding box center [150, 100] width 27 height 9
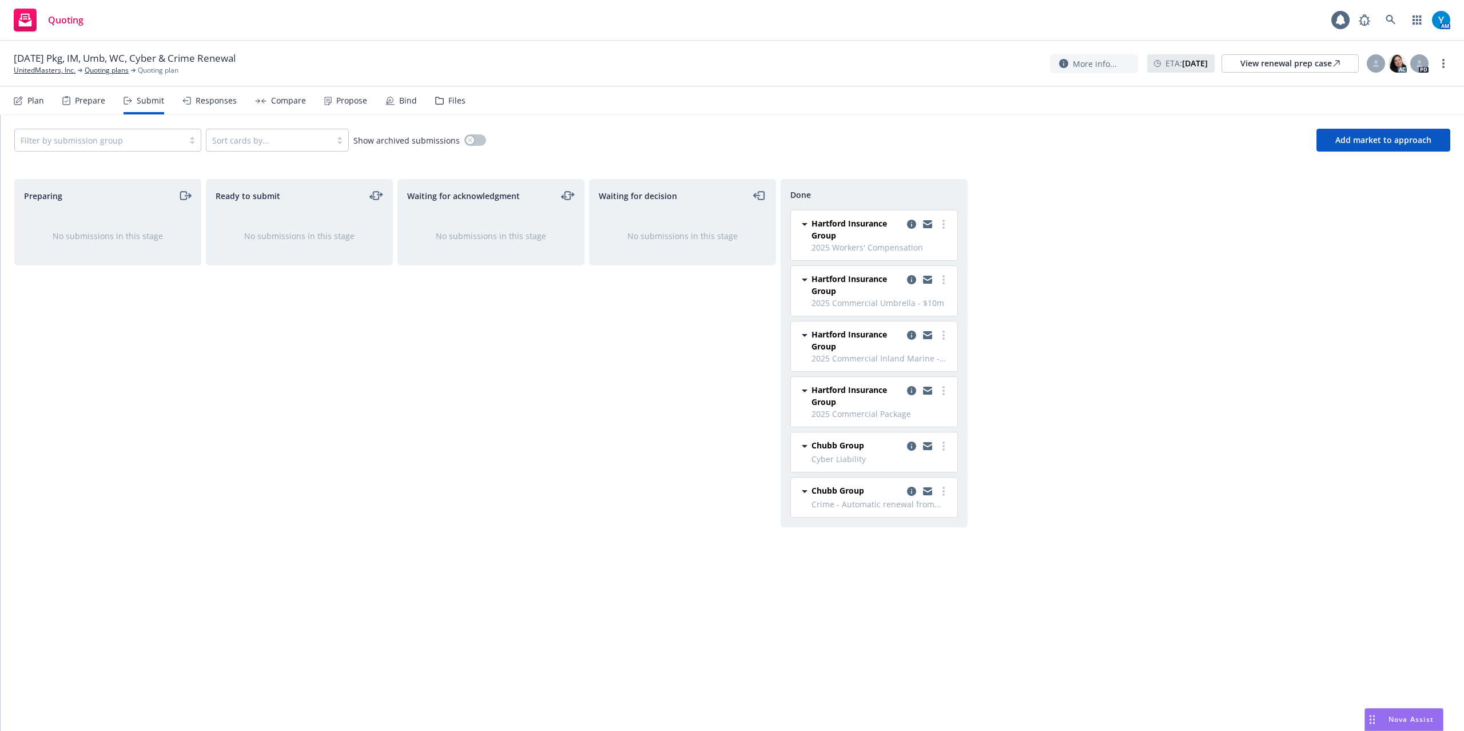
click at [215, 101] on div "Responses" at bounding box center [216, 100] width 41 height 9
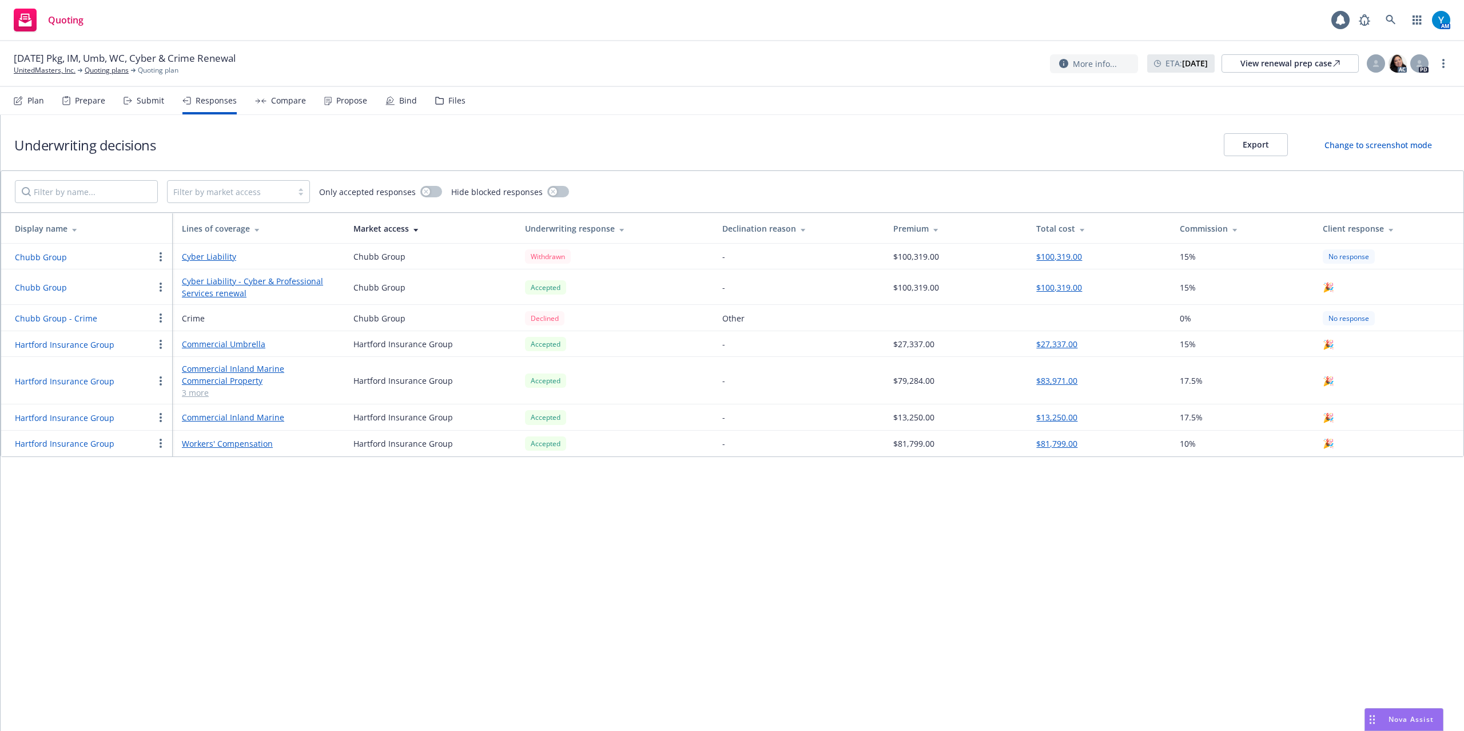
click at [158, 317] on button "button" at bounding box center [161, 318] width 14 height 14
click at [196, 365] on span "Edit display name" at bounding box center [202, 365] width 96 height 11
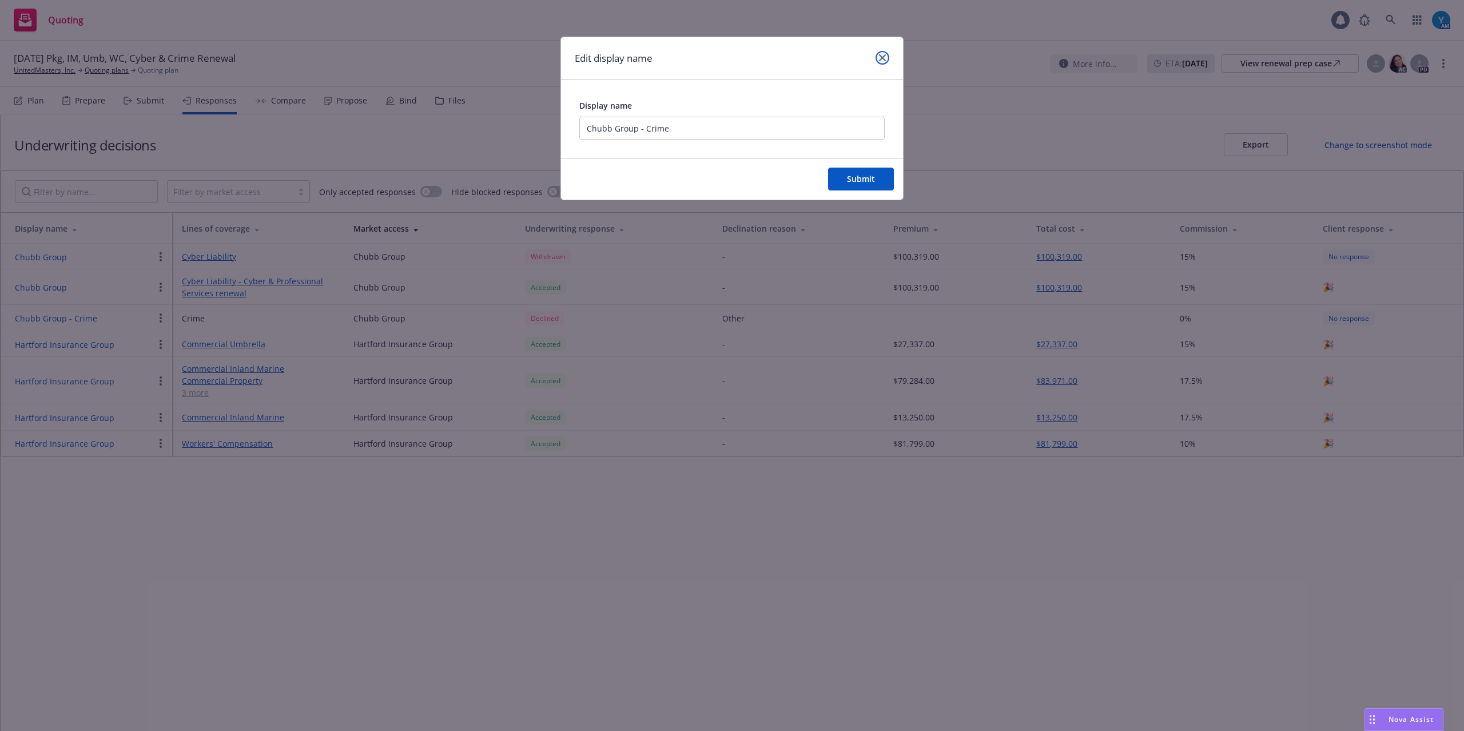
click at [885, 58] on icon "close" at bounding box center [882, 57] width 7 height 7
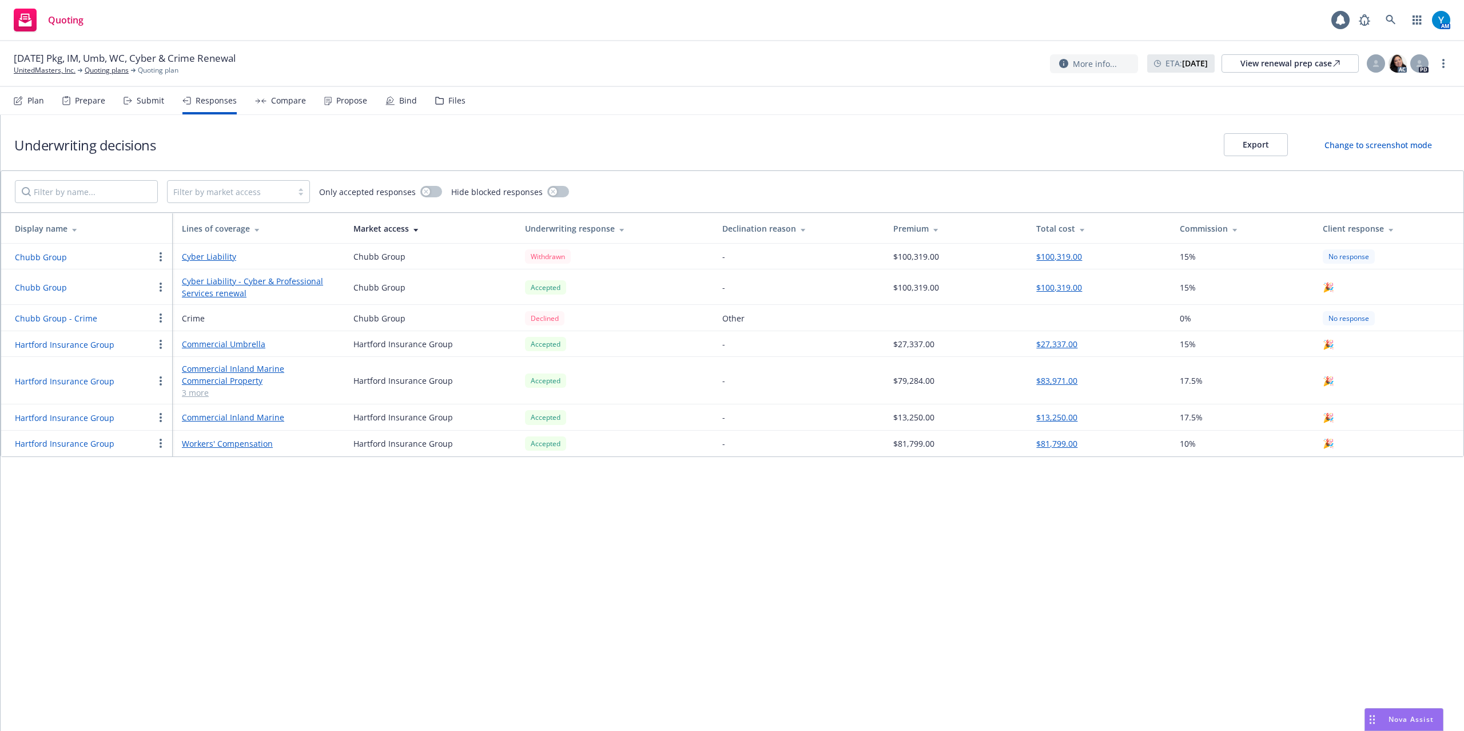
click at [158, 320] on button "button" at bounding box center [161, 318] width 14 height 14
click at [232, 539] on div "Underwriting decisions Export Change to screenshot mode Filter by market access…" at bounding box center [733, 423] width 1464 height 616
click at [89, 100] on div "Prepare" at bounding box center [90, 100] width 30 height 9
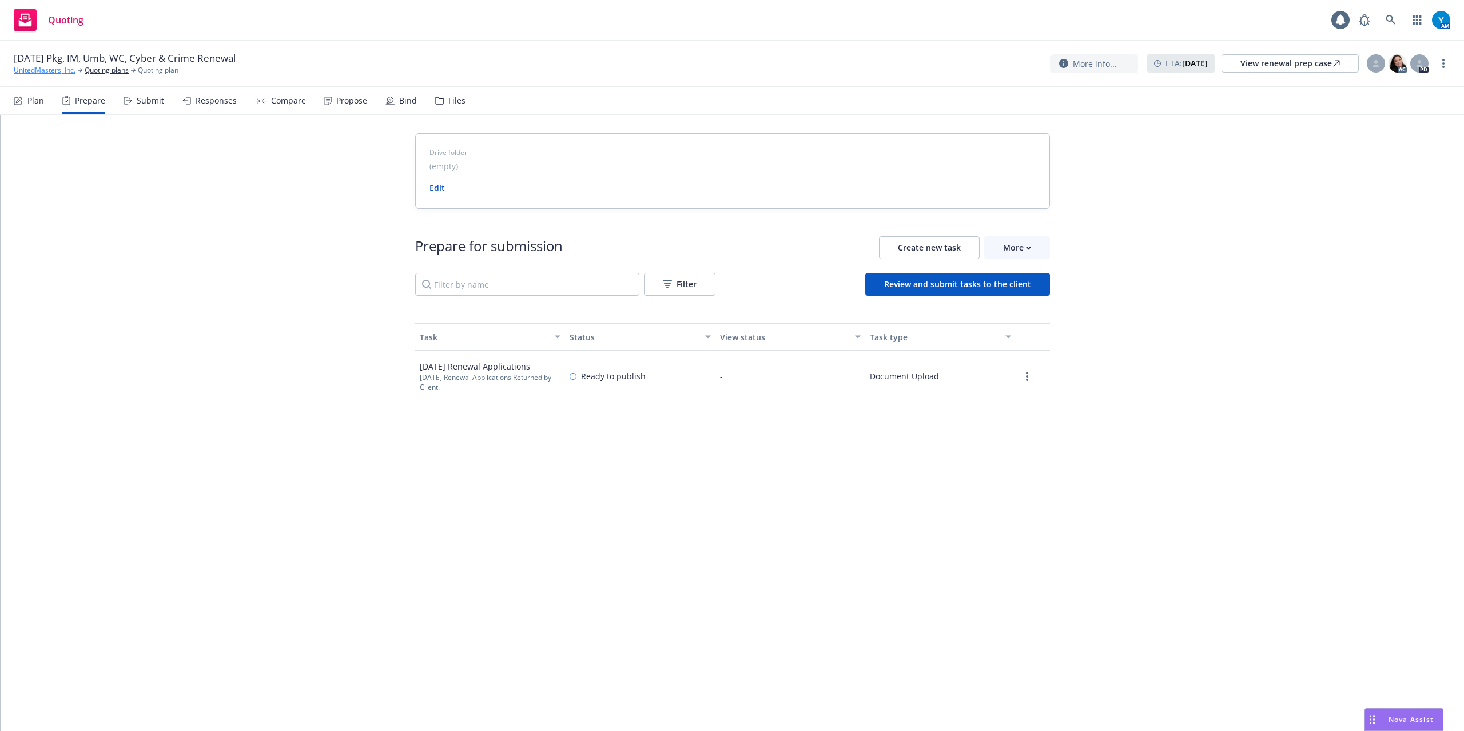
click at [49, 69] on link "UnitedMasters, Inc." at bounding box center [45, 70] width 62 height 10
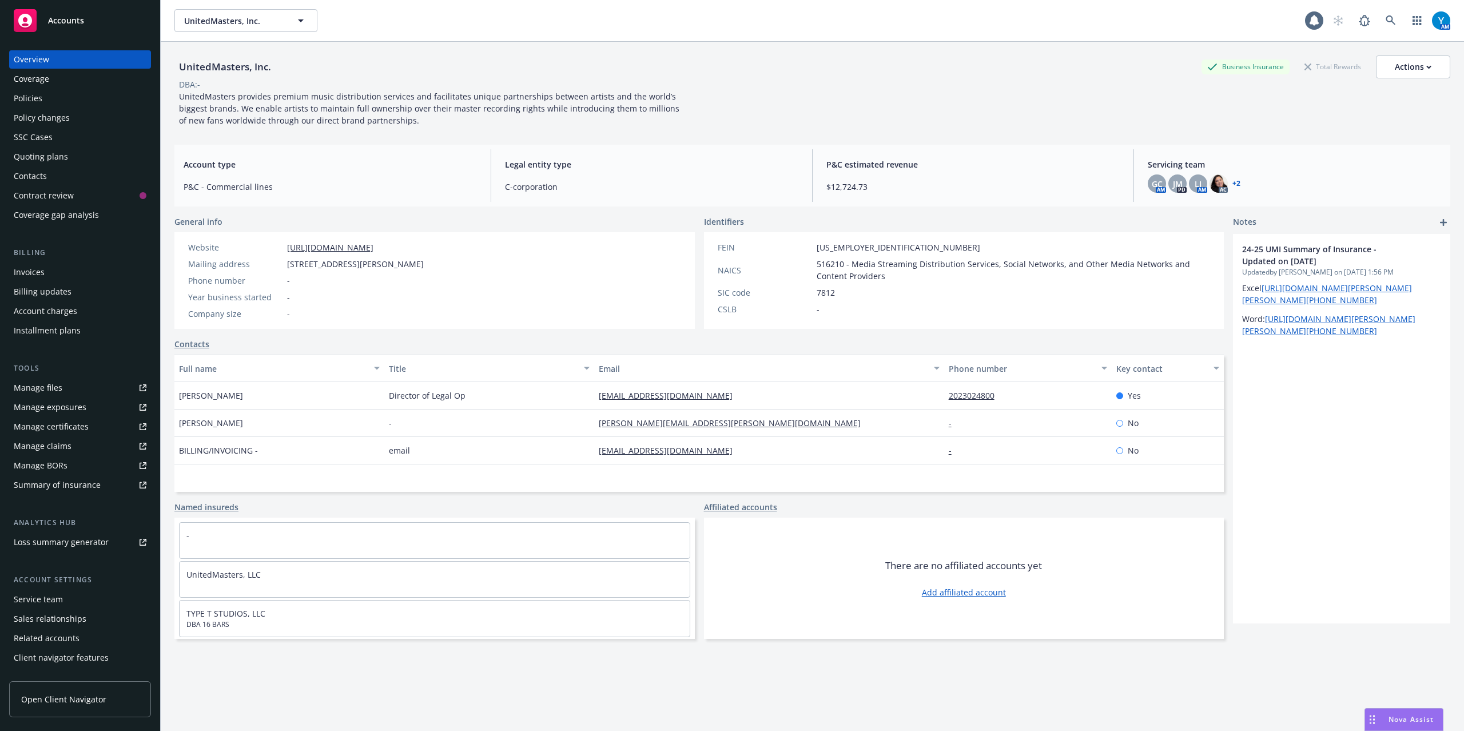
click at [40, 159] on div "Quoting plans" at bounding box center [41, 157] width 54 height 18
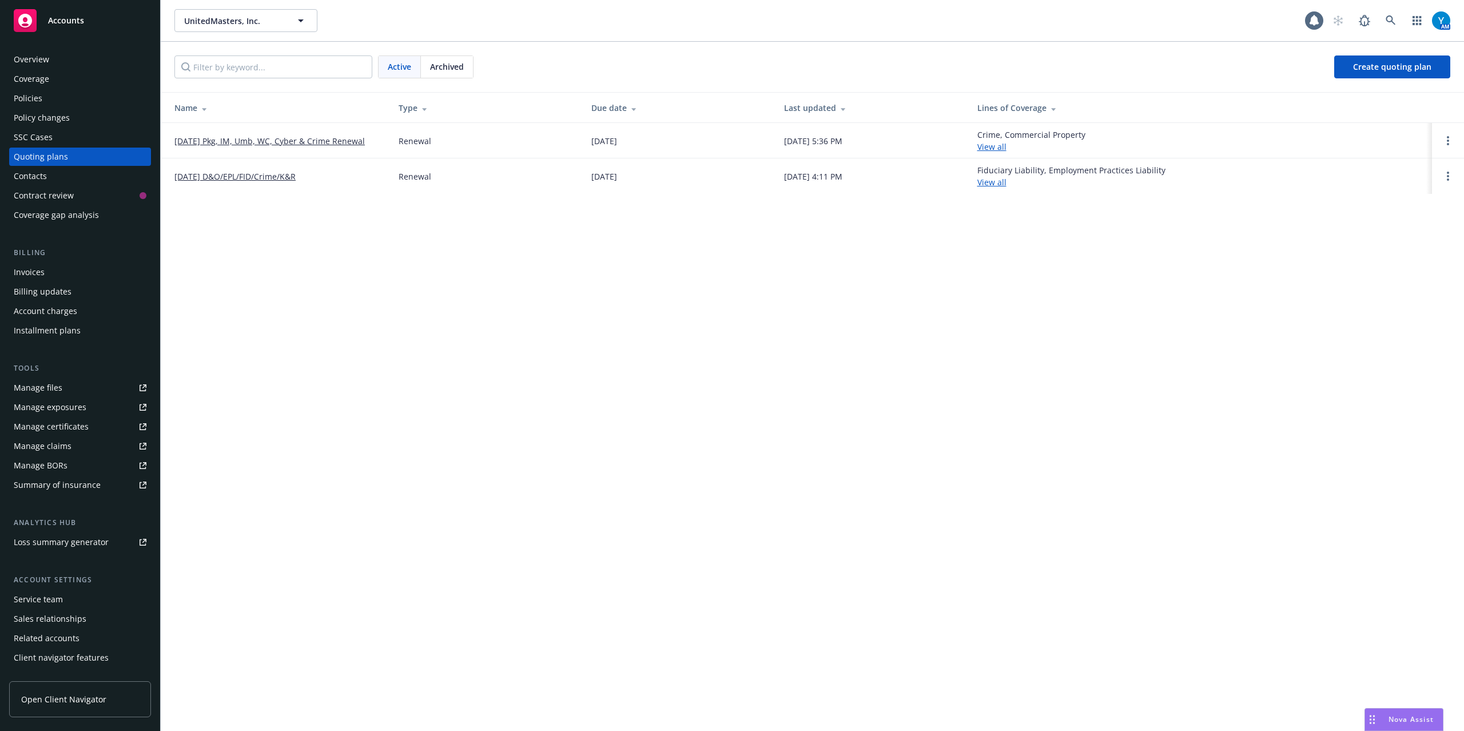
click at [219, 136] on link "[DATE] Pkg, IM, Umb, WC, Cyber & Crime Renewal" at bounding box center [269, 141] width 190 height 12
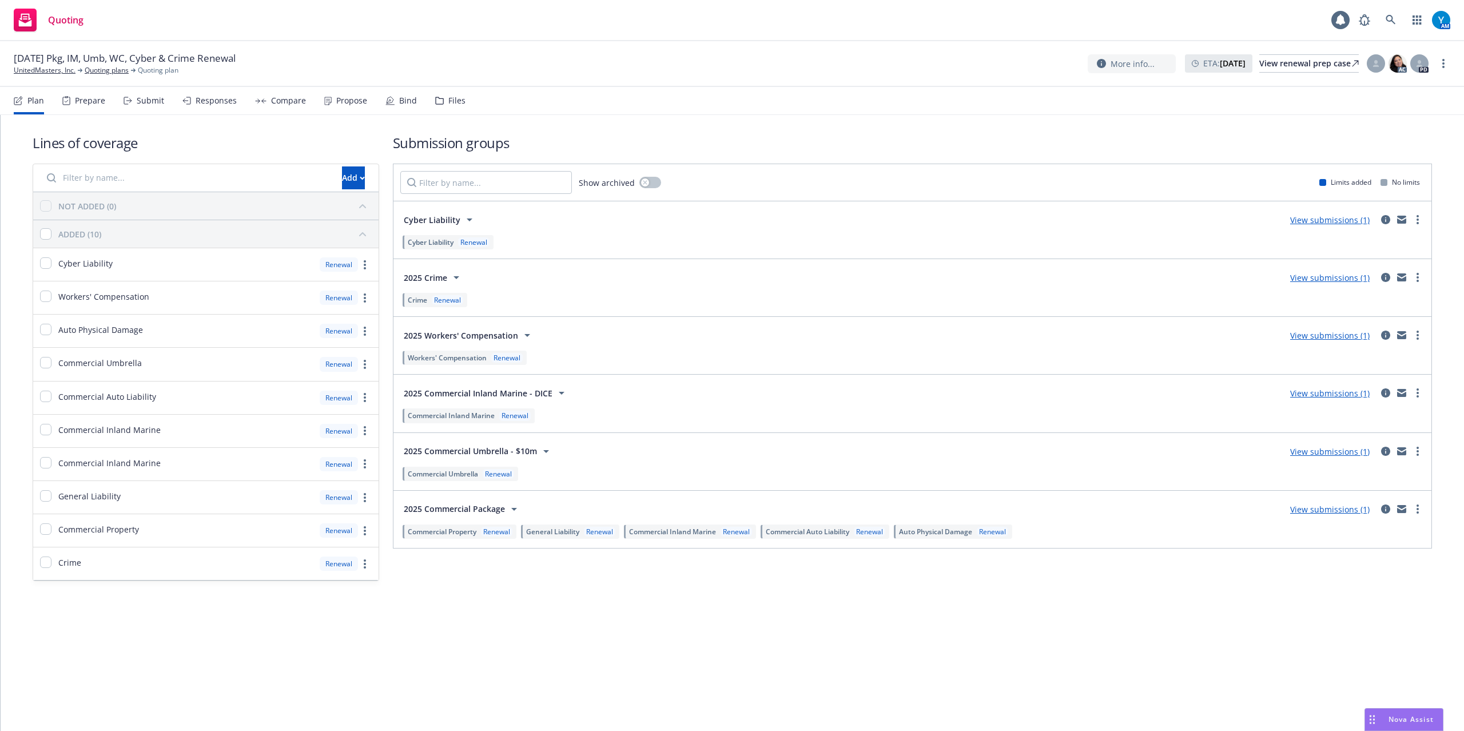
drag, startPoint x: 1271, startPoint y: 568, endPoint x: 1193, endPoint y: 572, distance: 77.9
click at [1270, 569] on div "Submission groups Show archived Limits added No limits Cyber Liability View sub…" at bounding box center [912, 357] width 1039 height 448
click at [1419, 277] on icon "more" at bounding box center [1418, 277] width 2 height 9
click at [436, 273] on span "2025 Crime" at bounding box center [425, 278] width 43 height 12
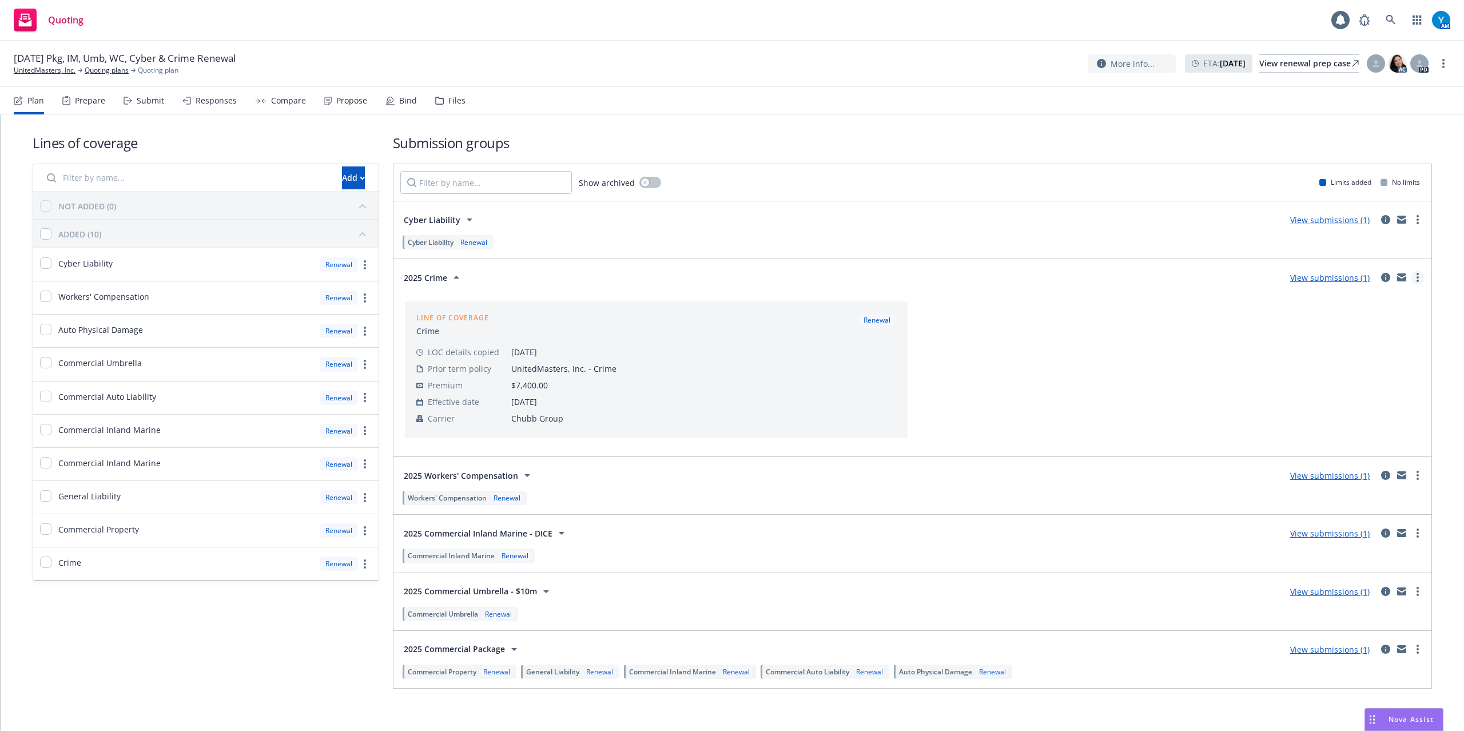
click at [1417, 280] on icon "more" at bounding box center [1418, 277] width 2 height 9
click at [458, 277] on icon at bounding box center [457, 278] width 14 height 14
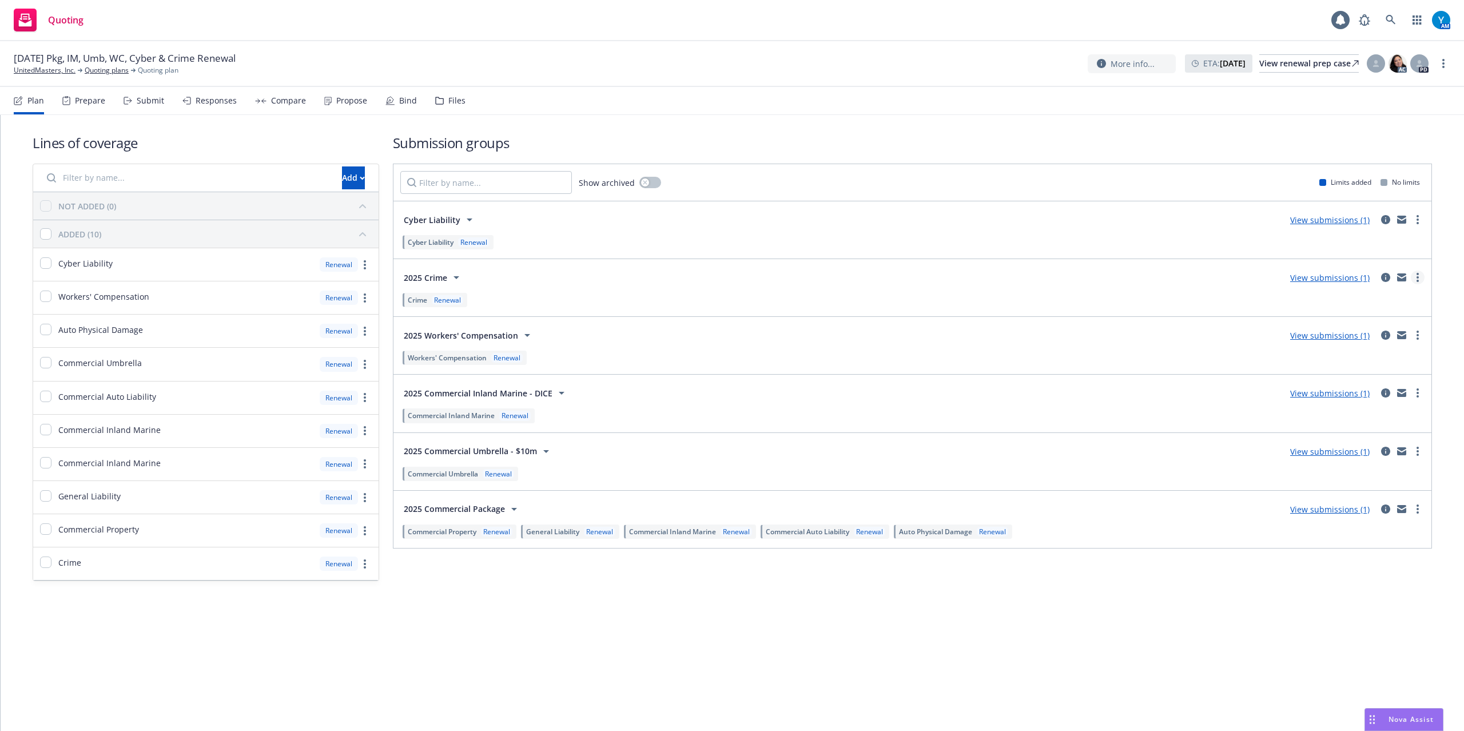
click at [1414, 279] on link "more" at bounding box center [1418, 278] width 14 height 14
click at [1383, 277] on icon "circleInformation" at bounding box center [1385, 277] width 9 height 9
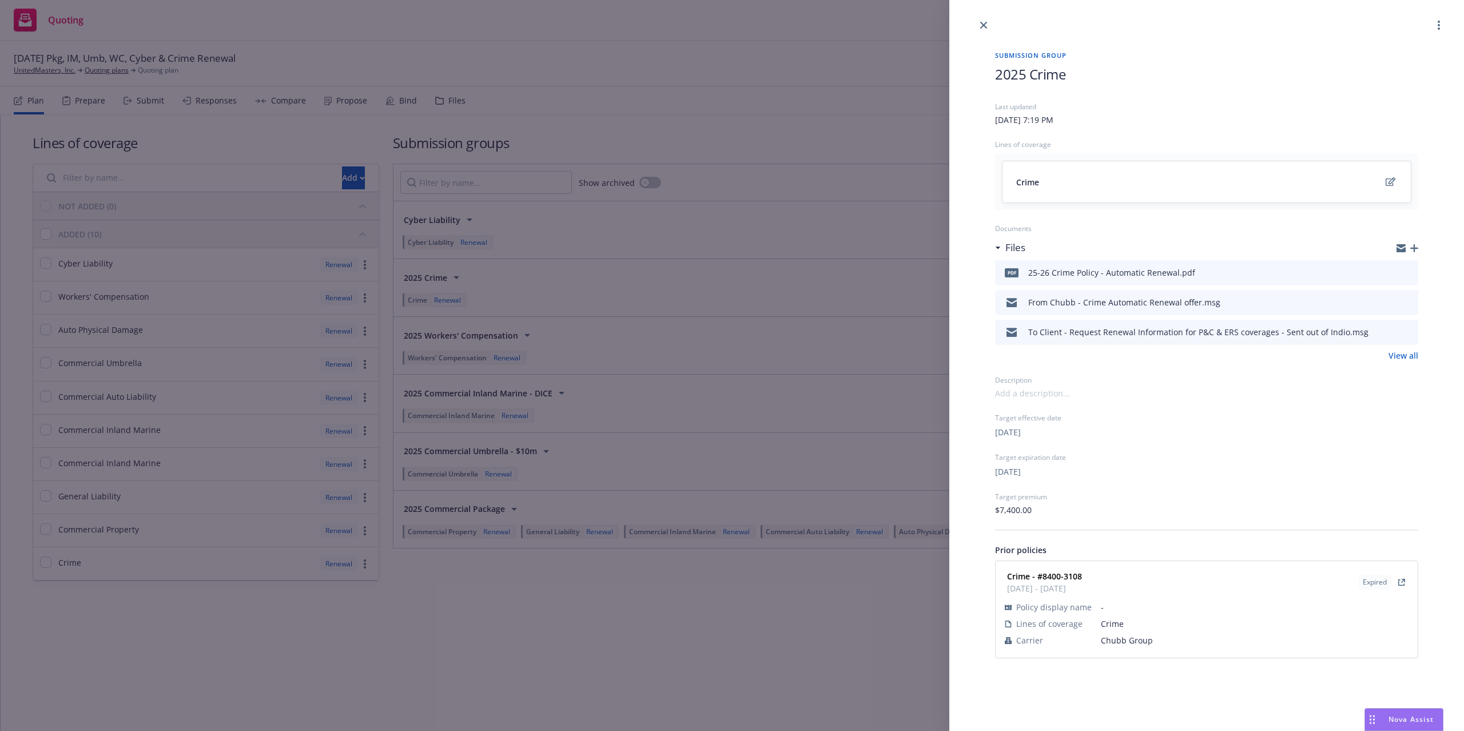
click at [1066, 83] on h1 "2025 Crime" at bounding box center [1206, 74] width 423 height 19
click at [979, 23] on link "close" at bounding box center [984, 25] width 14 height 14
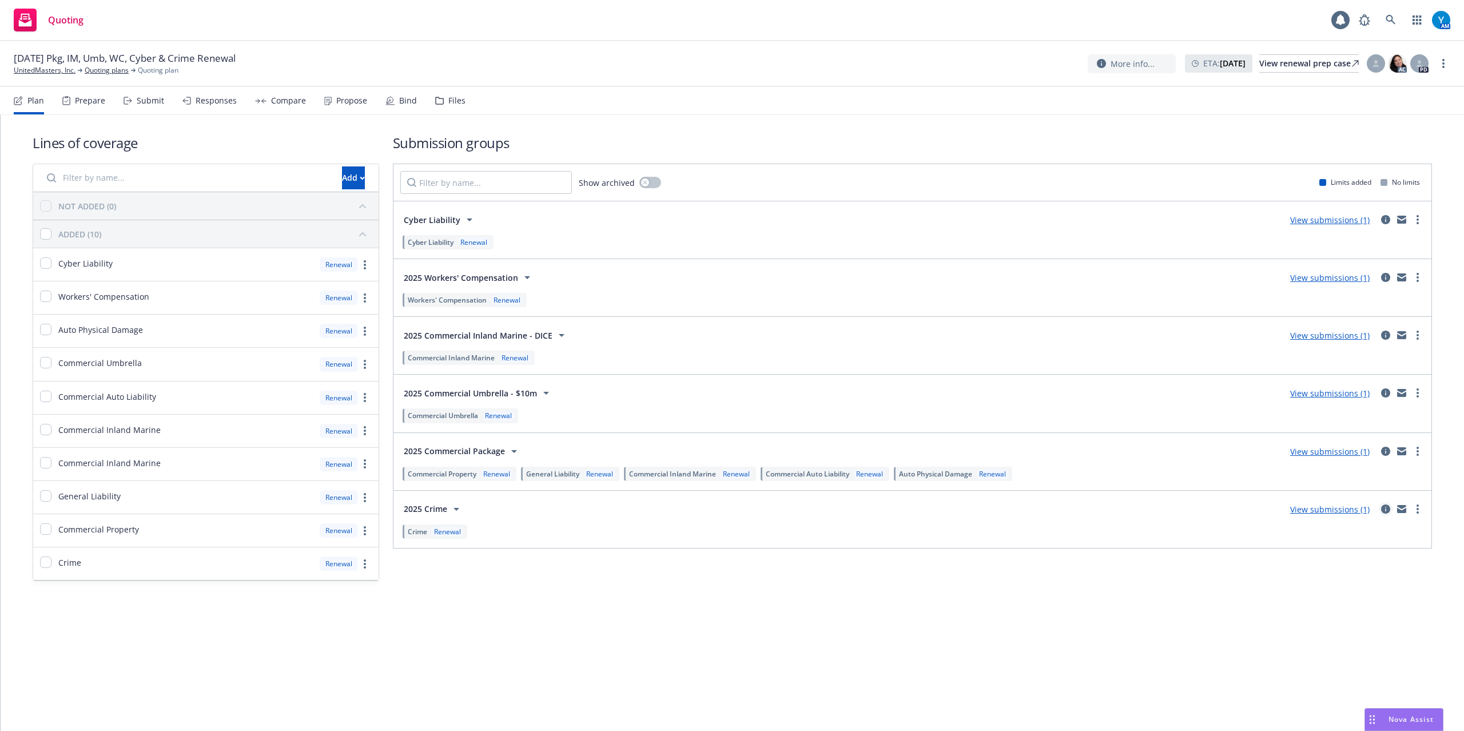
click at [1383, 513] on icon "circleInformation" at bounding box center [1385, 509] width 9 height 9
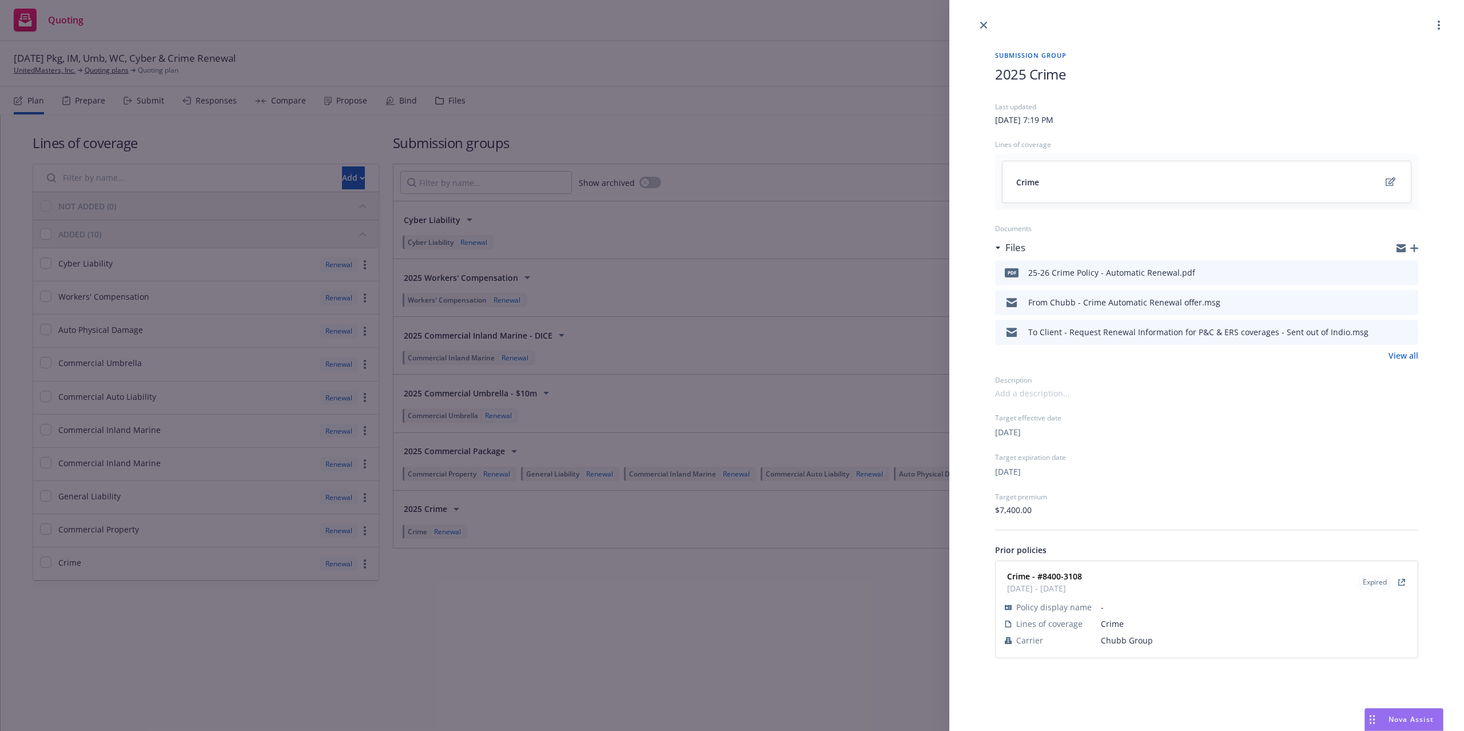
click at [1062, 74] on span "2025 Crime" at bounding box center [1030, 74] width 70 height 19
click at [980, 22] on icon "close" at bounding box center [983, 25] width 7 height 7
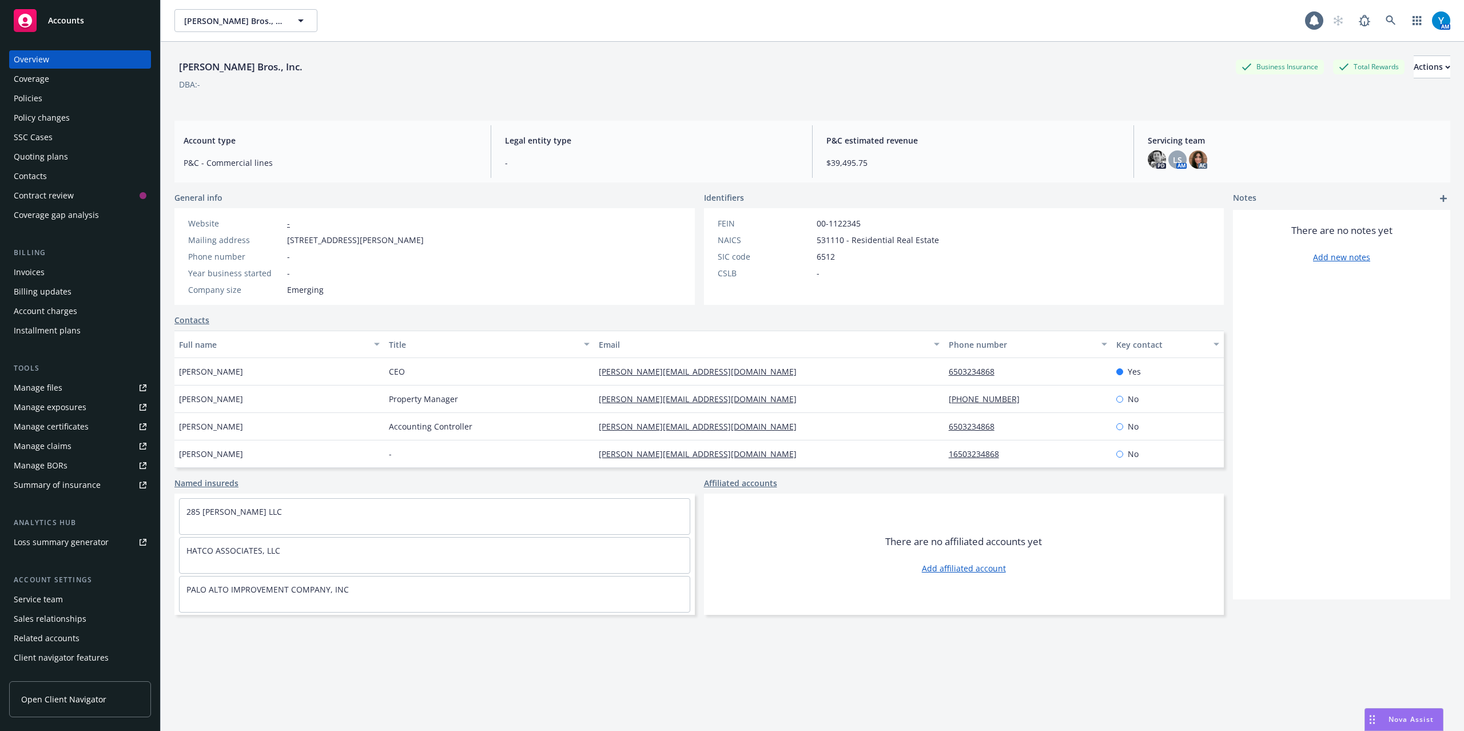
click at [35, 158] on div "Quoting plans" at bounding box center [41, 157] width 54 height 18
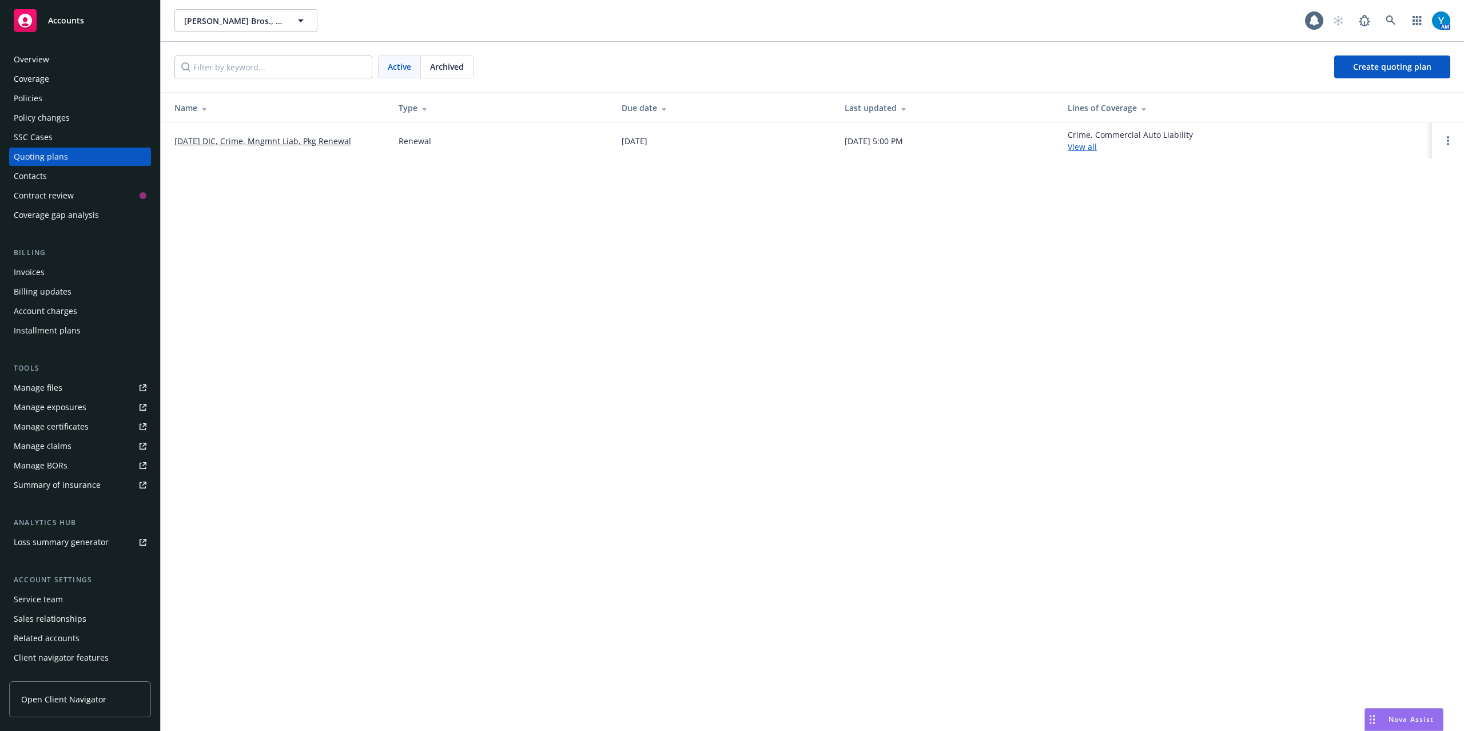
click at [304, 150] on td "[DATE] DIC, Crime, Mngmnt Liab, Pkg Renewal" at bounding box center [275, 140] width 229 height 35
click at [303, 140] on link "[DATE] DIC, Crime, Mngmnt Liab, Pkg Renewal" at bounding box center [262, 141] width 177 height 12
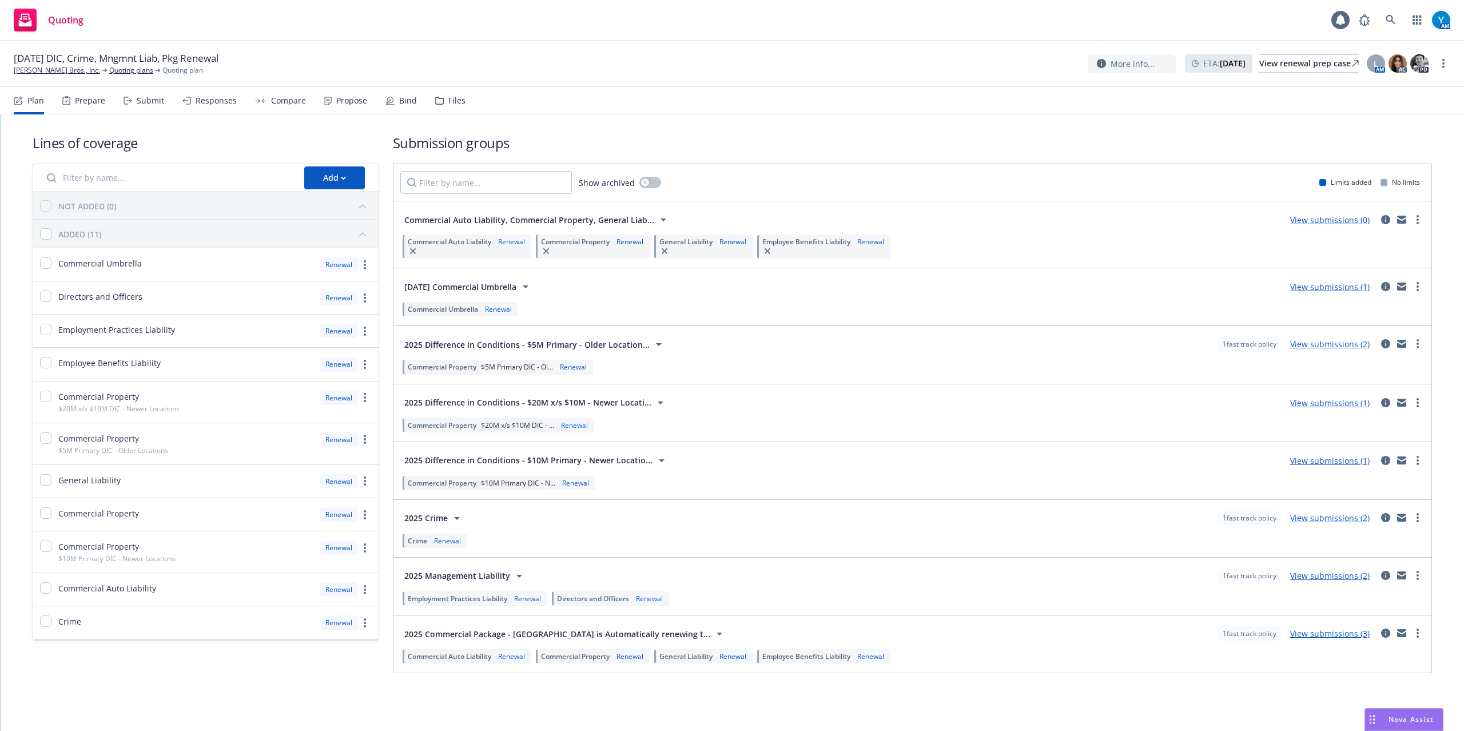
click at [614, 638] on span "2025 Commercial Package - [GEOGRAPHIC_DATA] is Automatically renewing t..." at bounding box center [557, 634] width 306 height 12
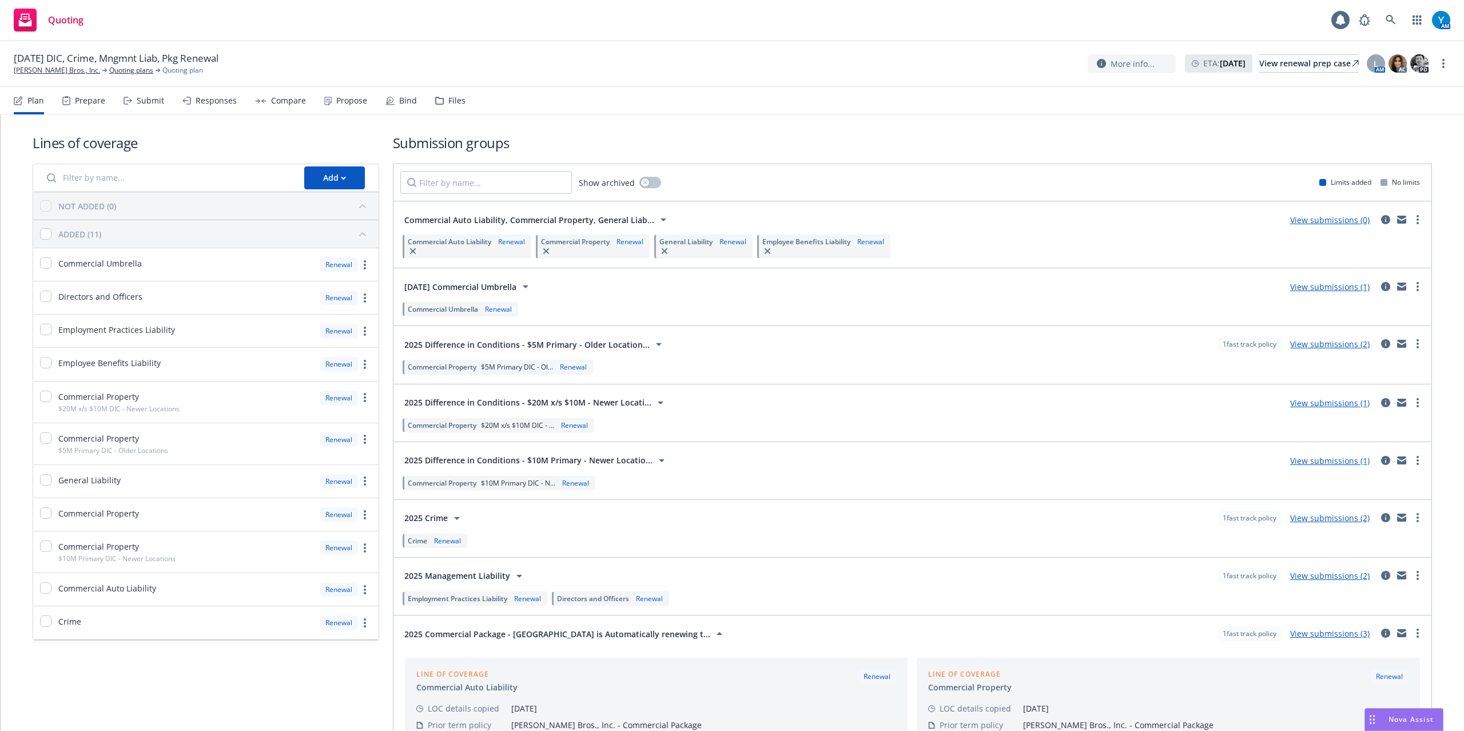
scroll to position [283, 0]
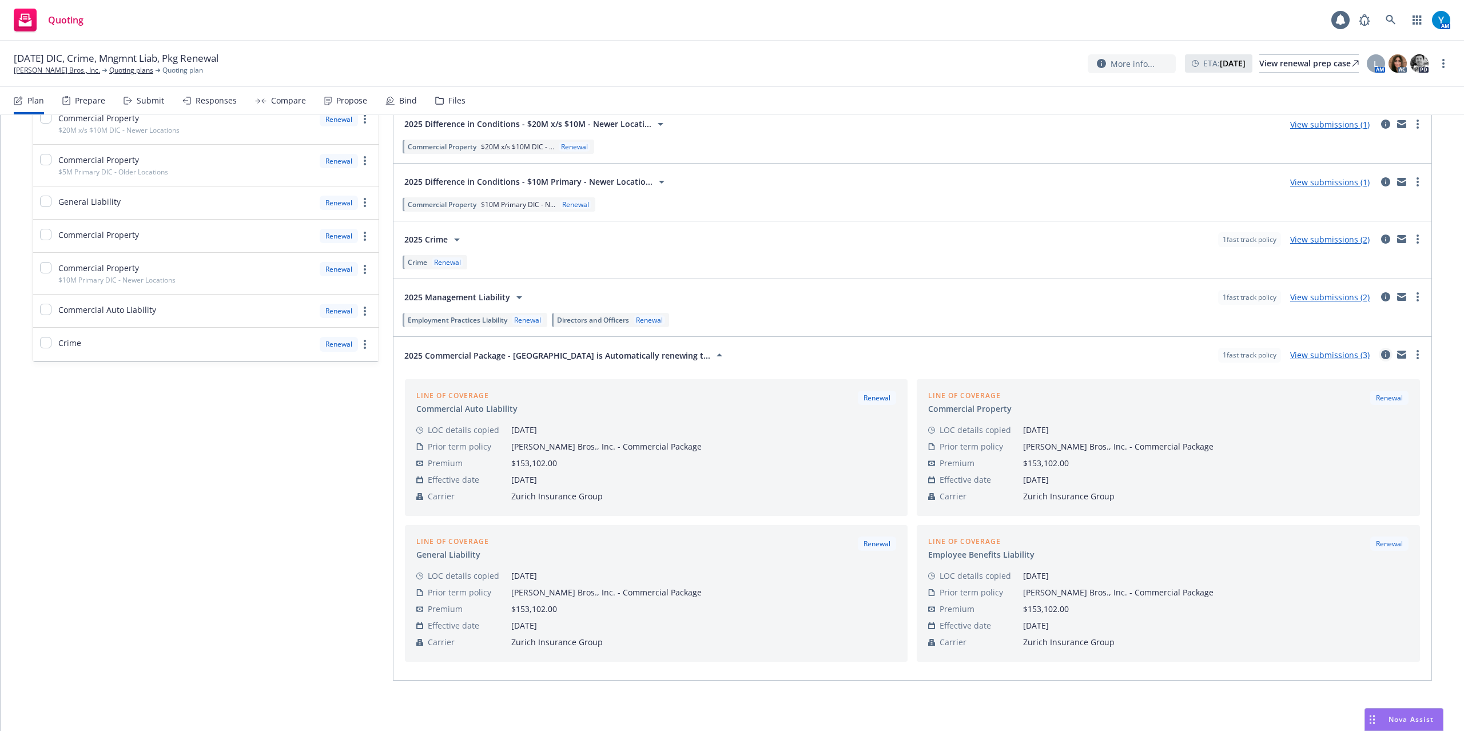
click at [1381, 355] on icon "circleInformation" at bounding box center [1385, 354] width 9 height 9
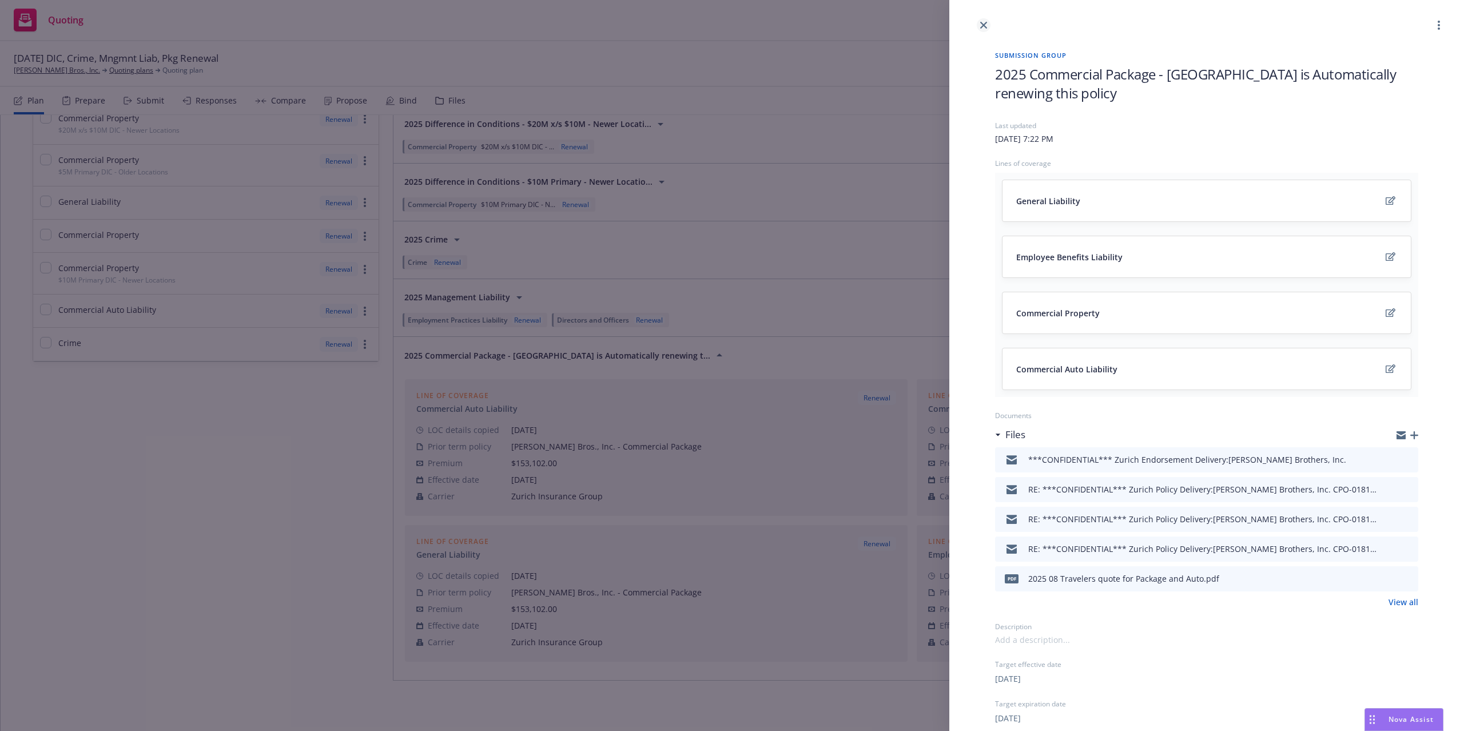
click at [983, 21] on link "close" at bounding box center [984, 25] width 14 height 14
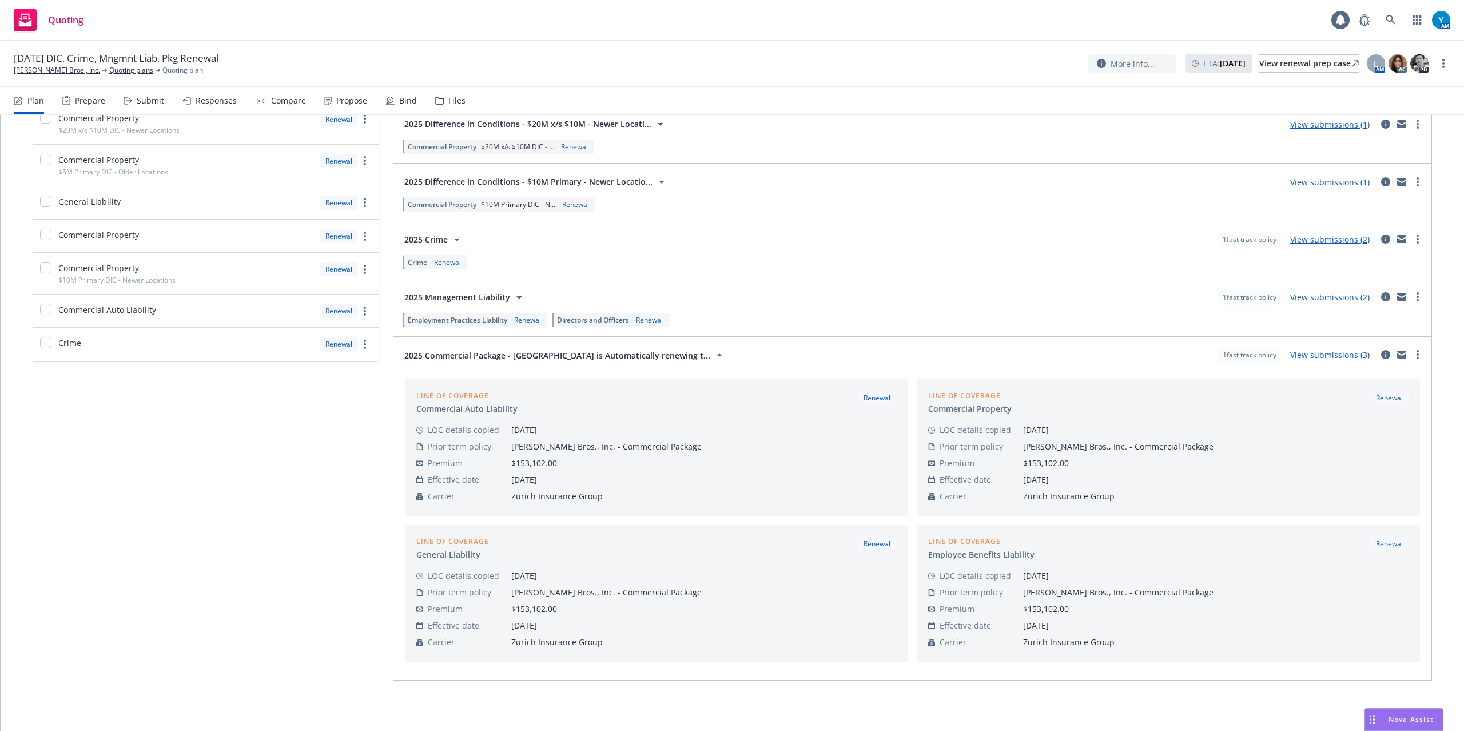
click at [713, 358] on icon at bounding box center [720, 355] width 14 height 14
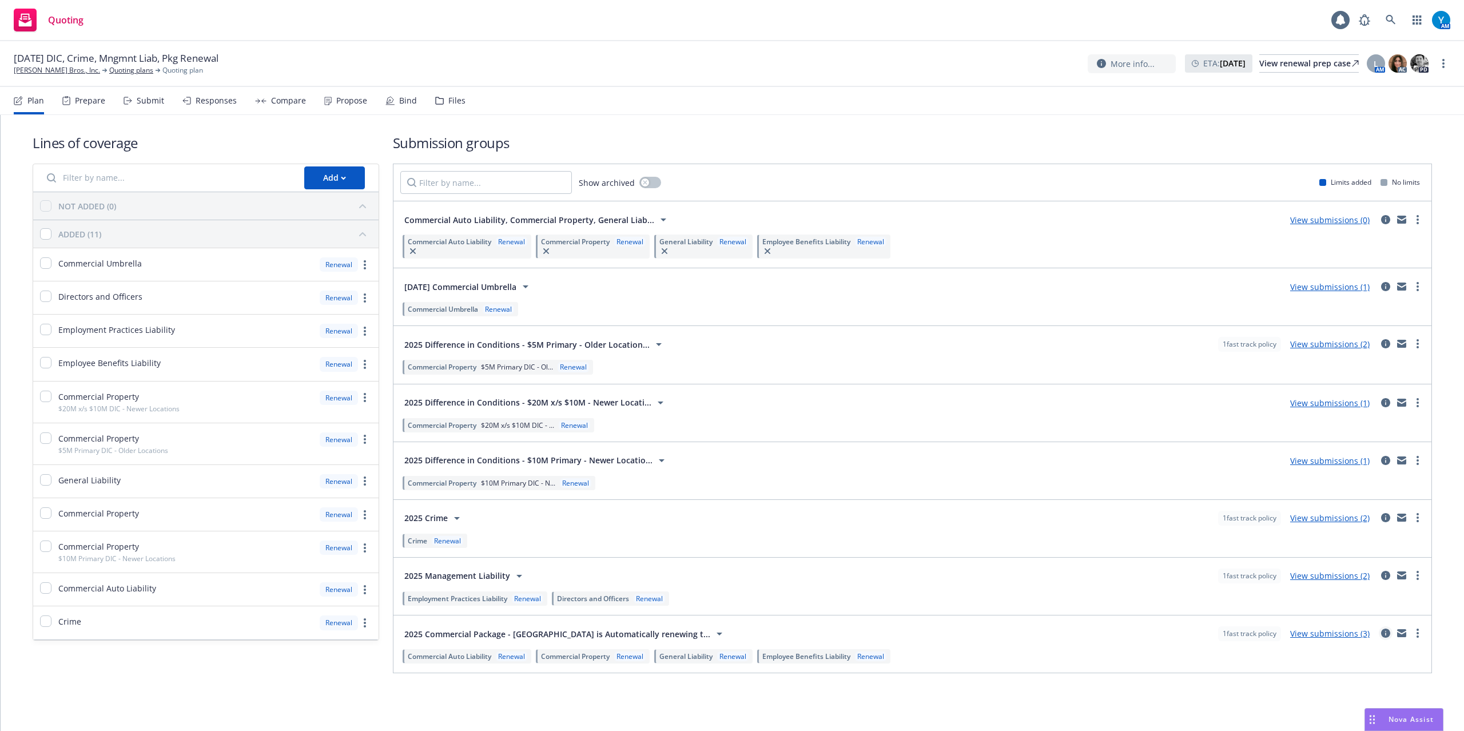
click at [1387, 637] on icon "circleInformation" at bounding box center [1385, 633] width 9 height 9
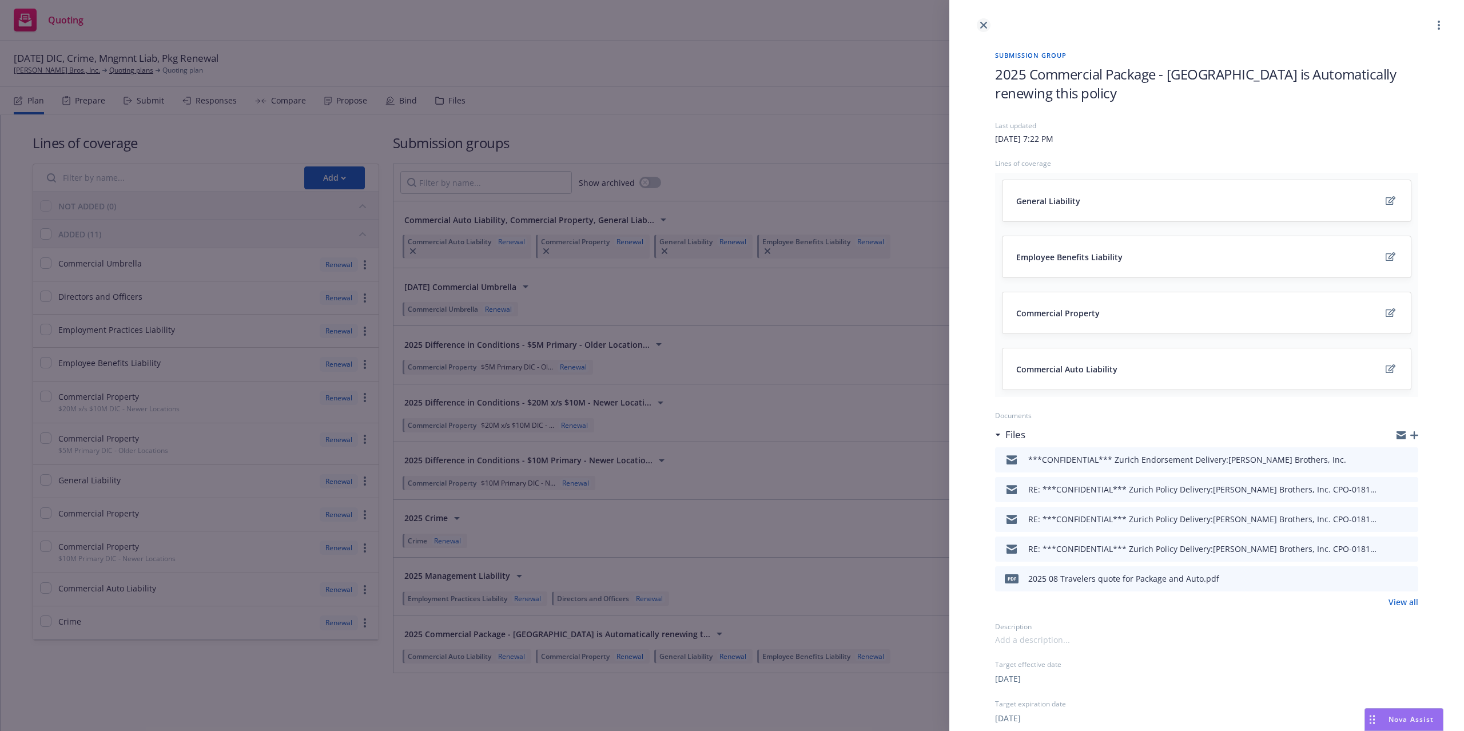
click at [987, 23] on link "close" at bounding box center [984, 25] width 14 height 14
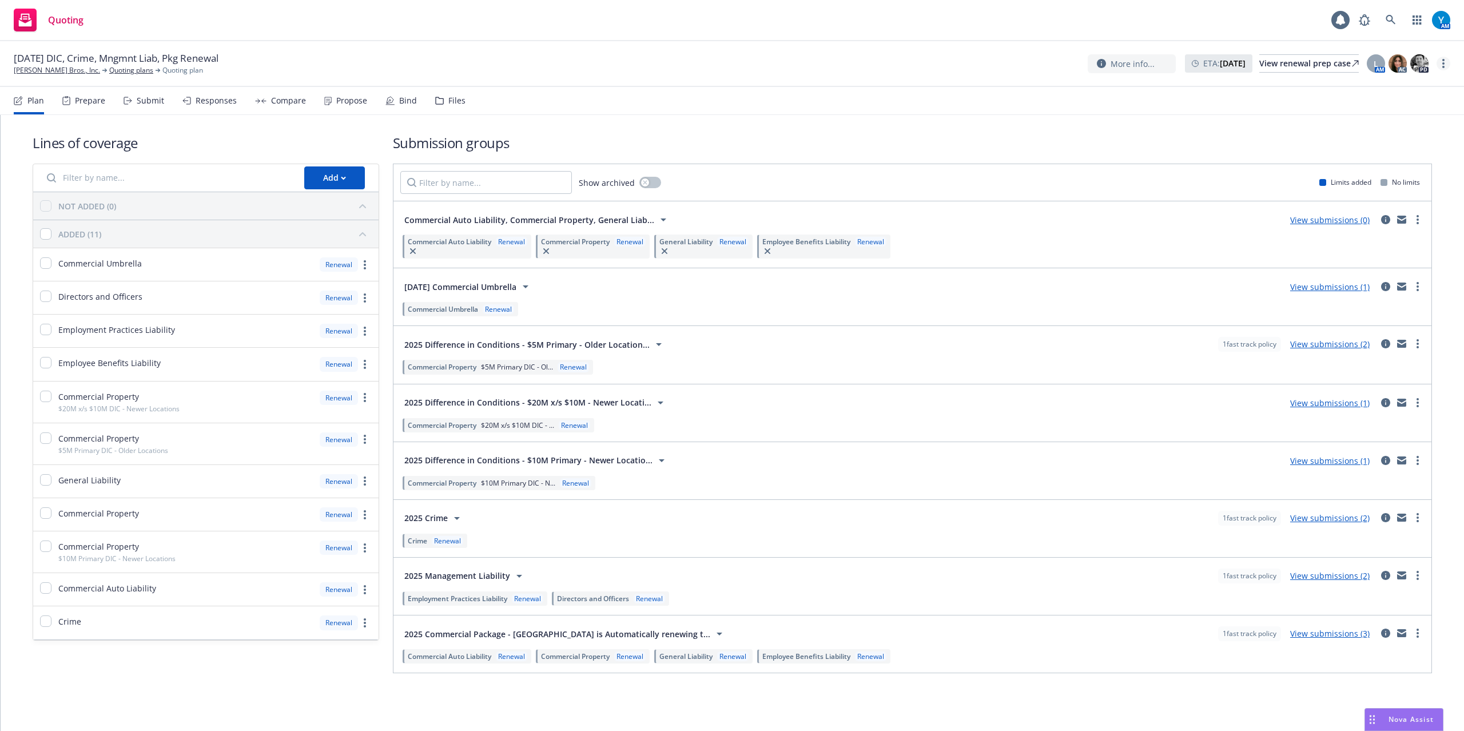
click at [1444, 59] on circle "more" at bounding box center [1444, 60] width 2 height 2
click at [1181, 122] on div "Lines of coverage Add NOT ADDED (0) ADDED (11) Commercial Umbrella Renewal Dire…" at bounding box center [733, 403] width 1400 height 577
